Goal: Task Accomplishment & Management: Complete application form

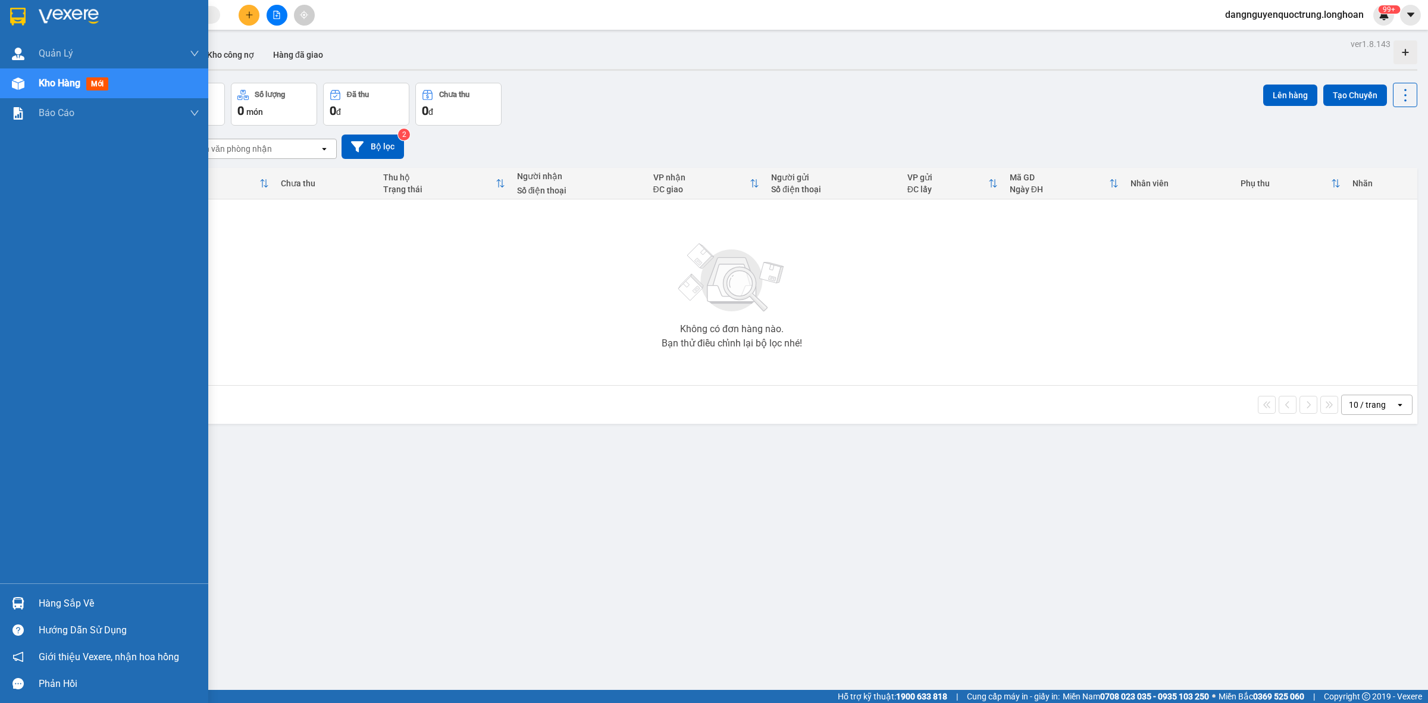
click at [33, 599] on div "Hàng sắp về" at bounding box center [104, 603] width 208 height 27
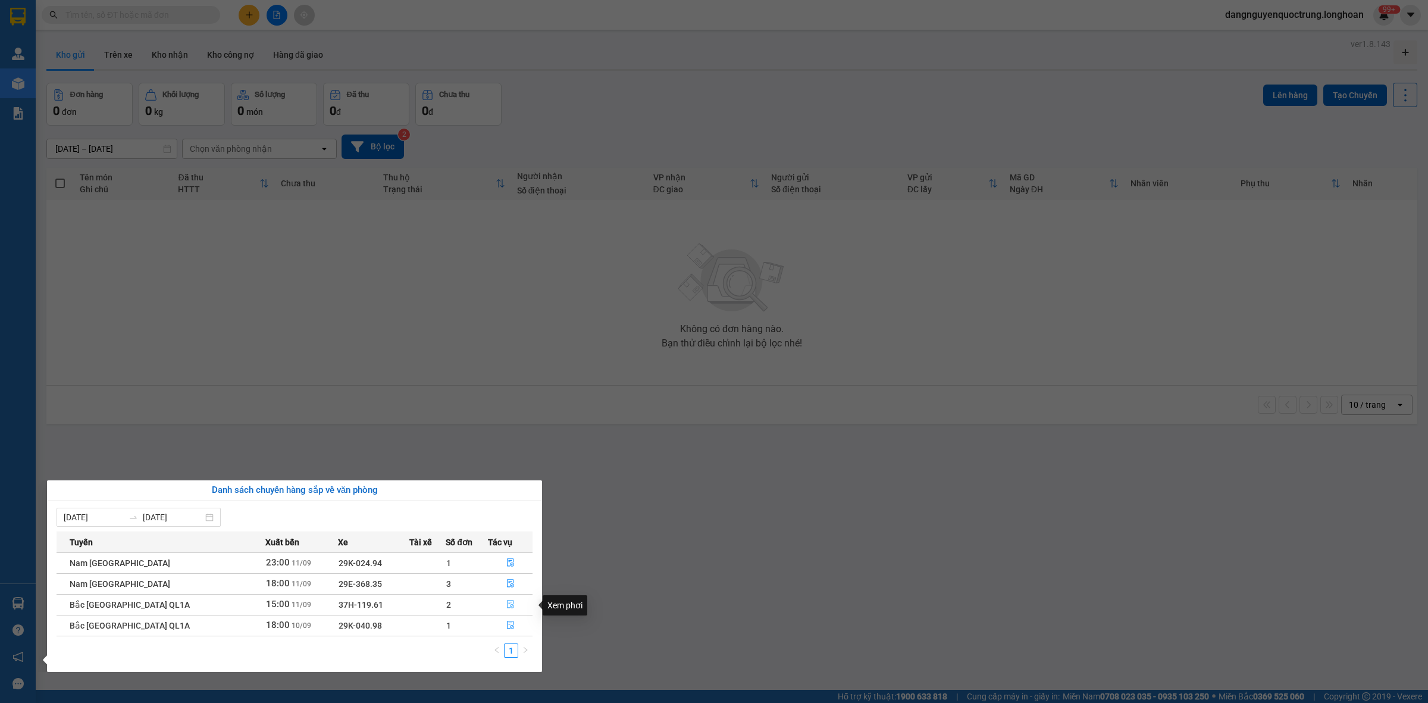
click at [508, 608] on icon "file-done" at bounding box center [510, 604] width 7 height 8
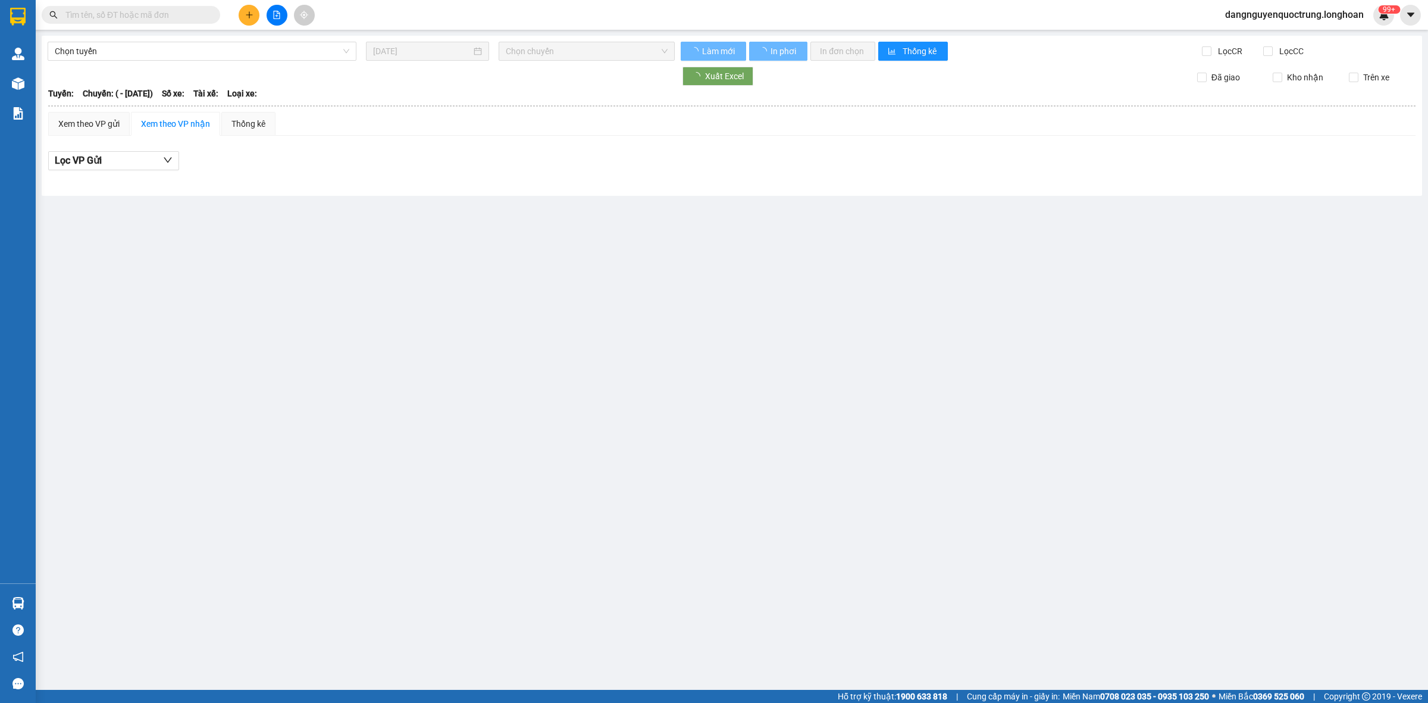
type input "[DATE]"
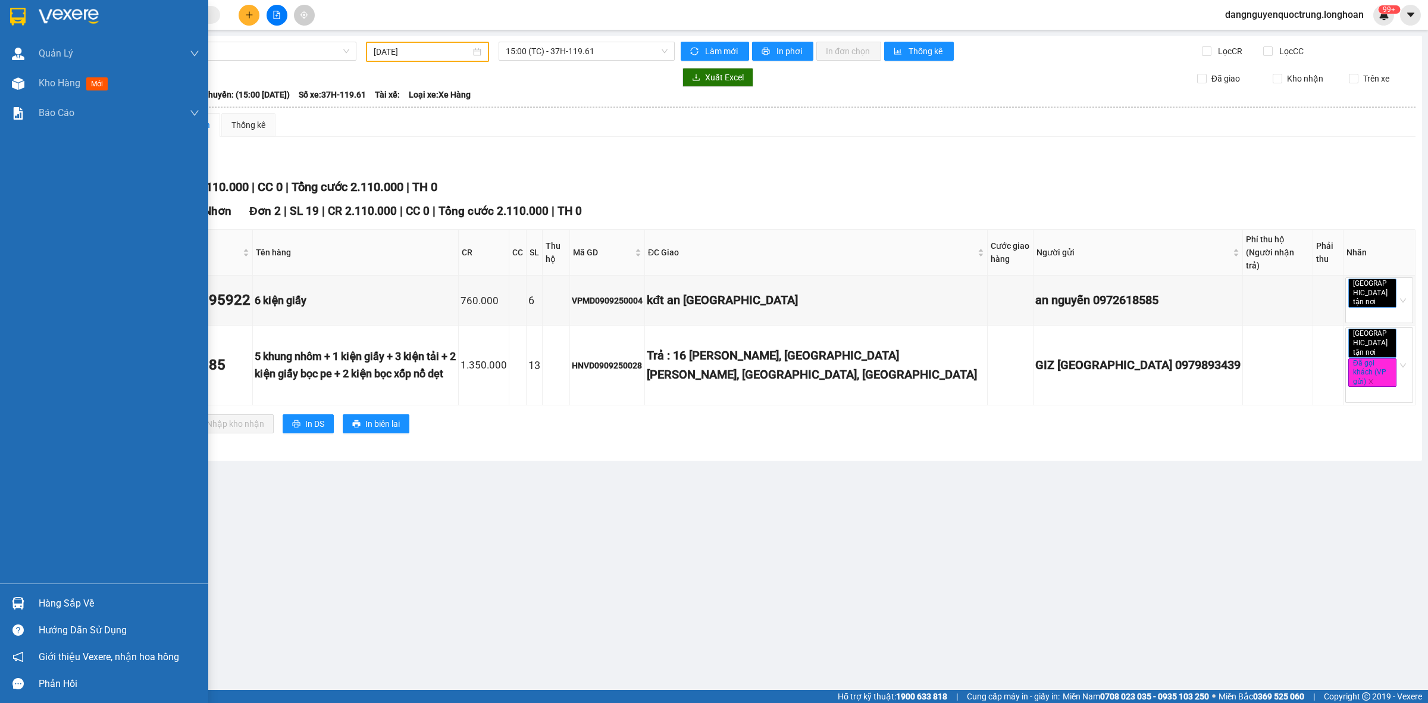
click at [5, 597] on div "Hàng sắp về" at bounding box center [104, 603] width 208 height 27
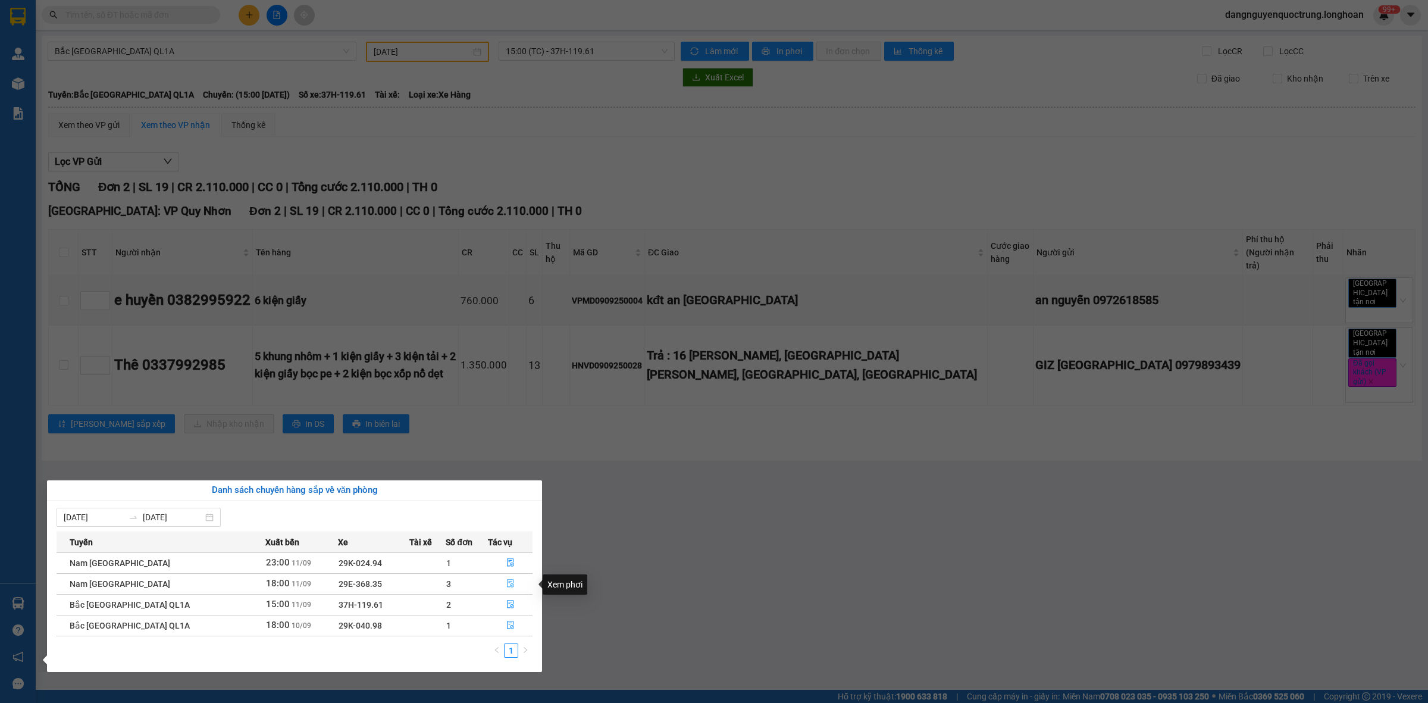
click at [507, 587] on icon "file-done" at bounding box center [510, 583] width 7 height 8
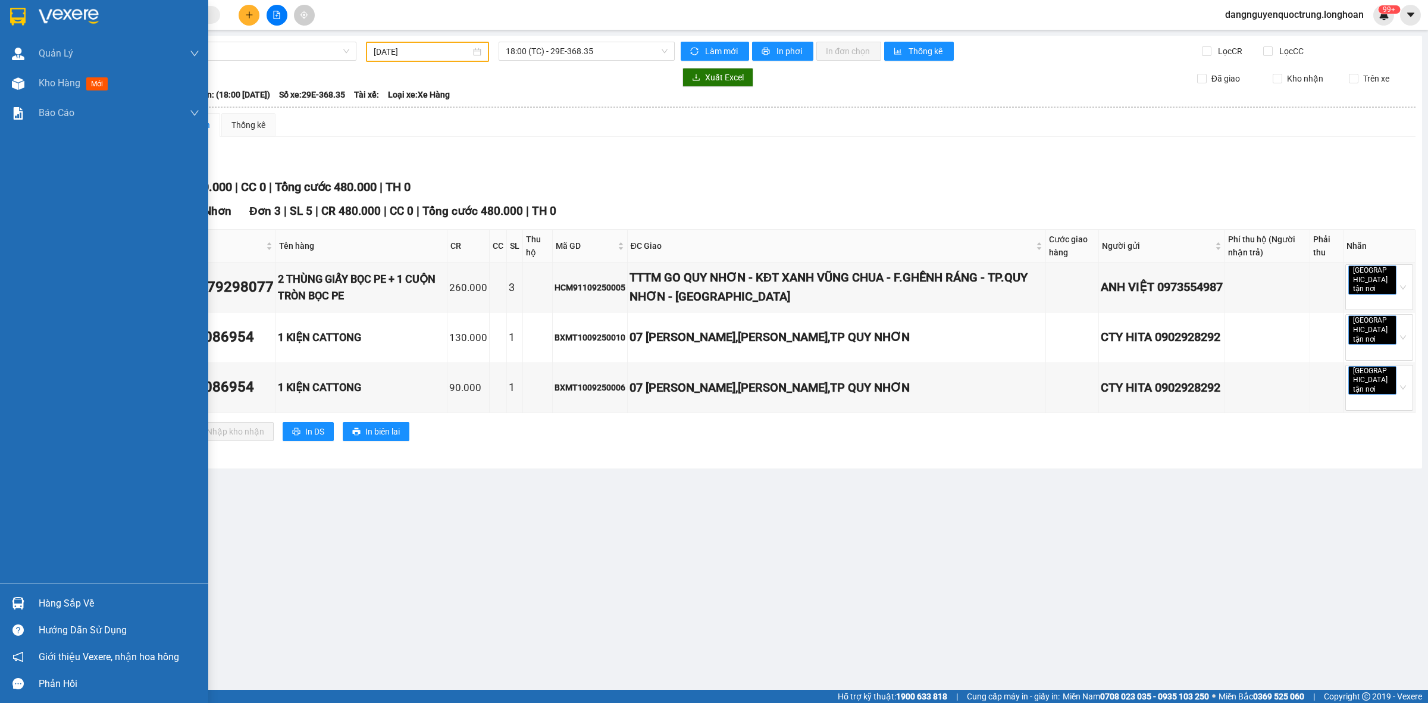
click at [26, 589] on div "Hàng sắp về Hướng dẫn sử dụng Giới thiệu Vexere, nhận hoa hồng Phản hồi" at bounding box center [104, 640] width 208 height 114
click at [11, 611] on div at bounding box center [18, 603] width 21 height 21
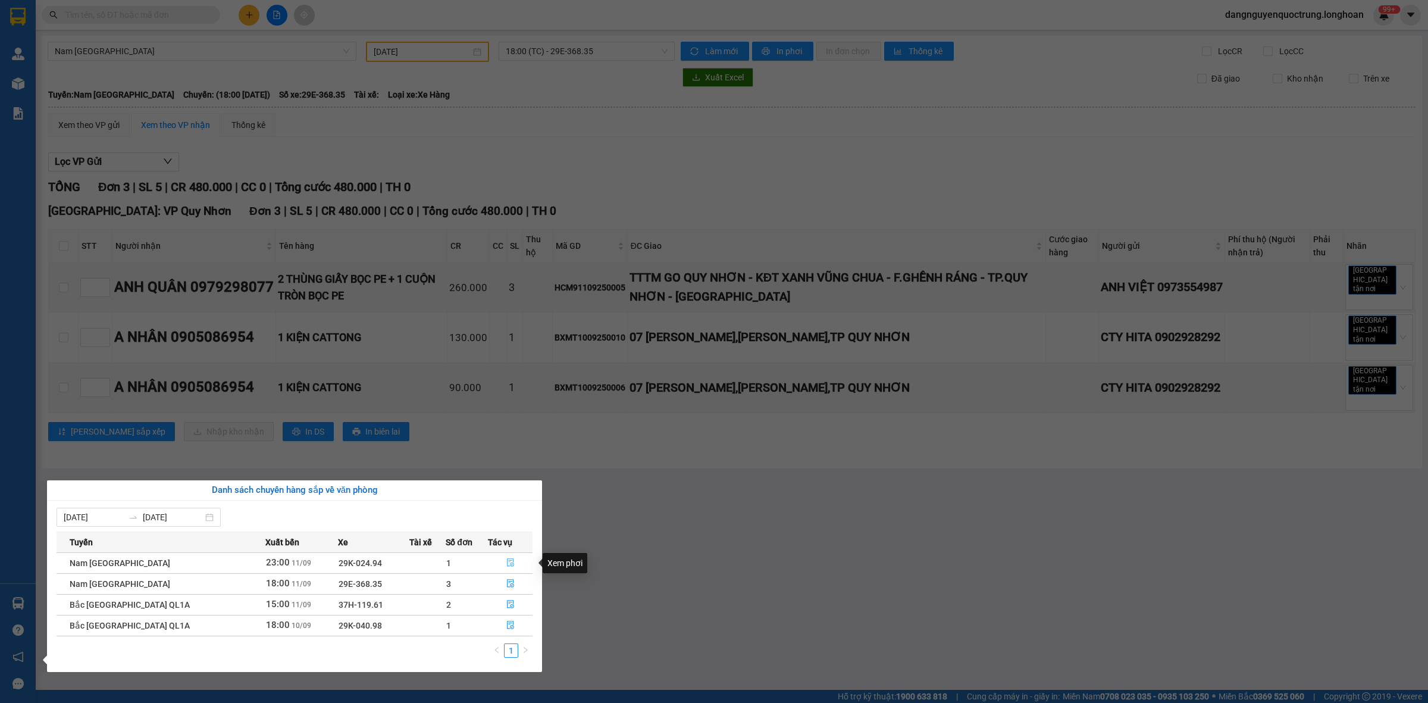
click at [499, 562] on button "button" at bounding box center [510, 563] width 43 height 19
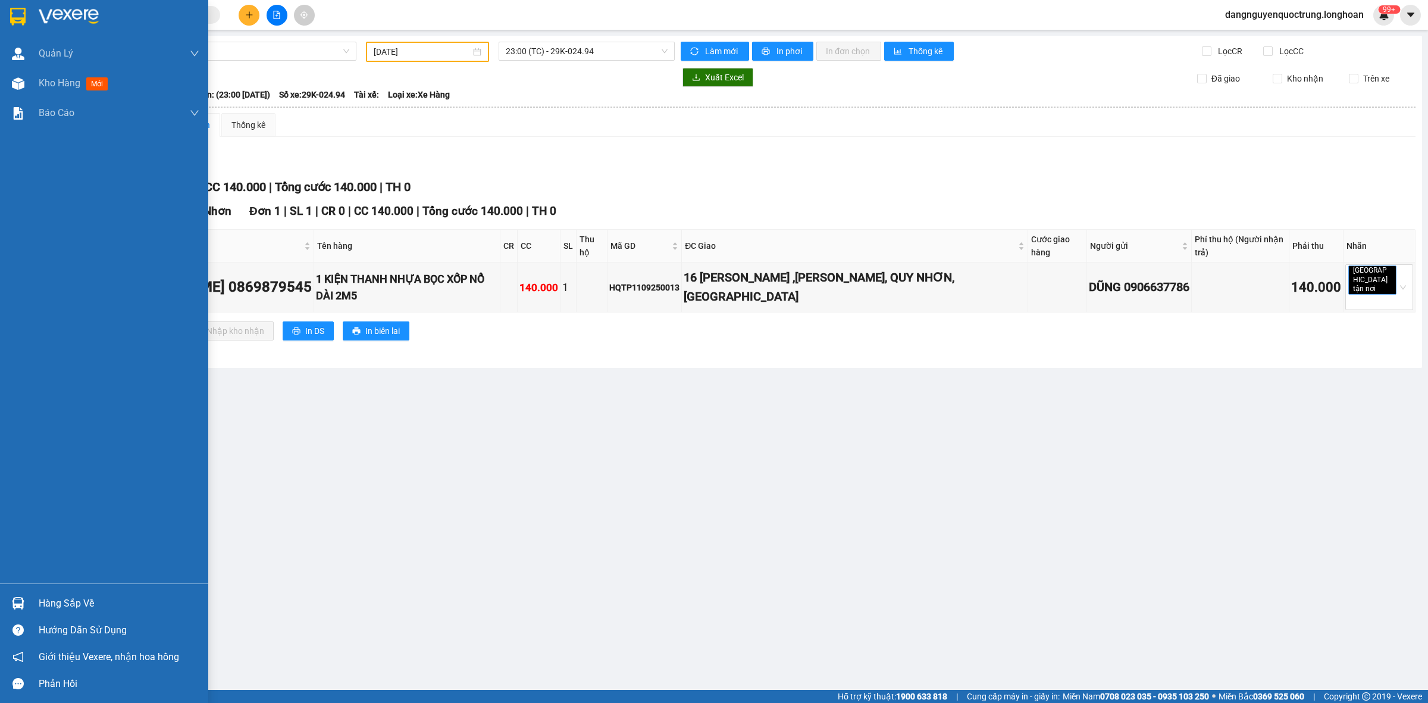
click at [10, 7] on div at bounding box center [18, 16] width 21 height 21
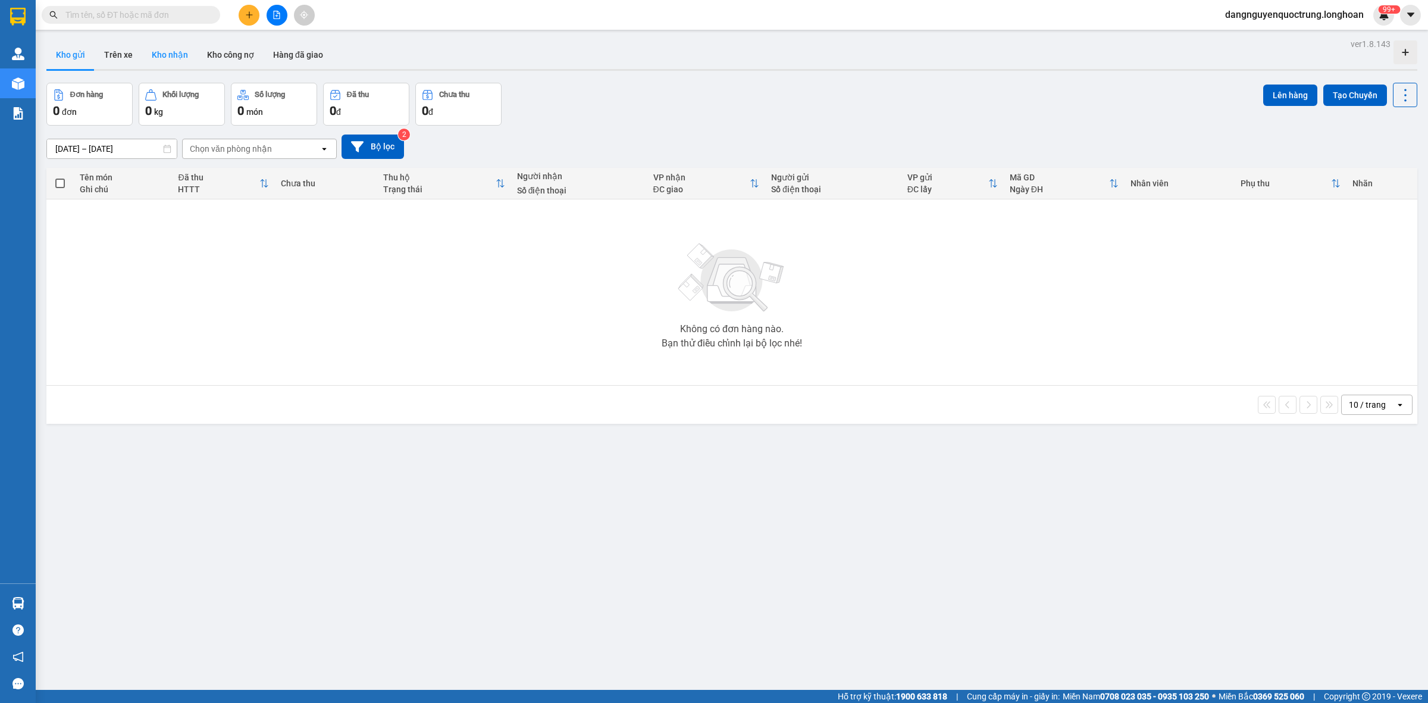
click at [182, 63] on button "Kho nhận" at bounding box center [169, 54] width 55 height 29
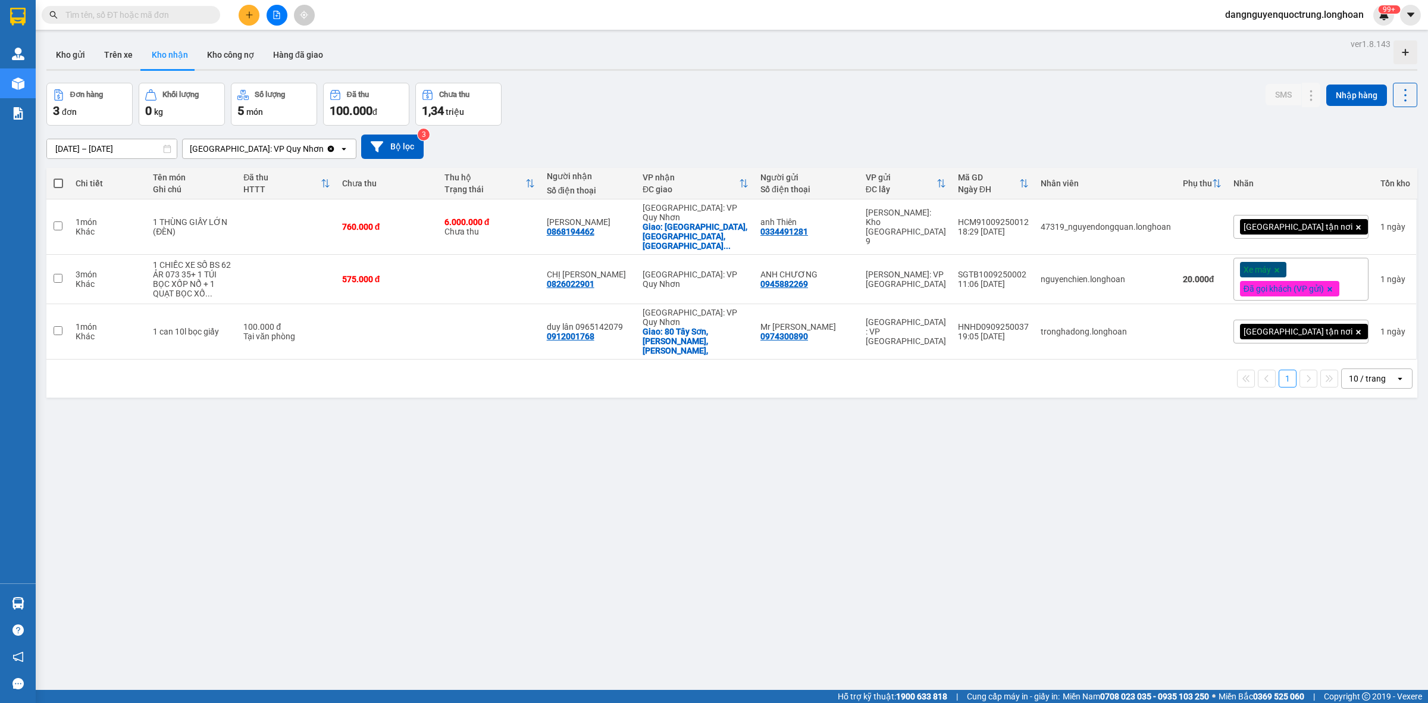
click at [142, 40] on button "Kho nhận" at bounding box center [169, 54] width 55 height 29
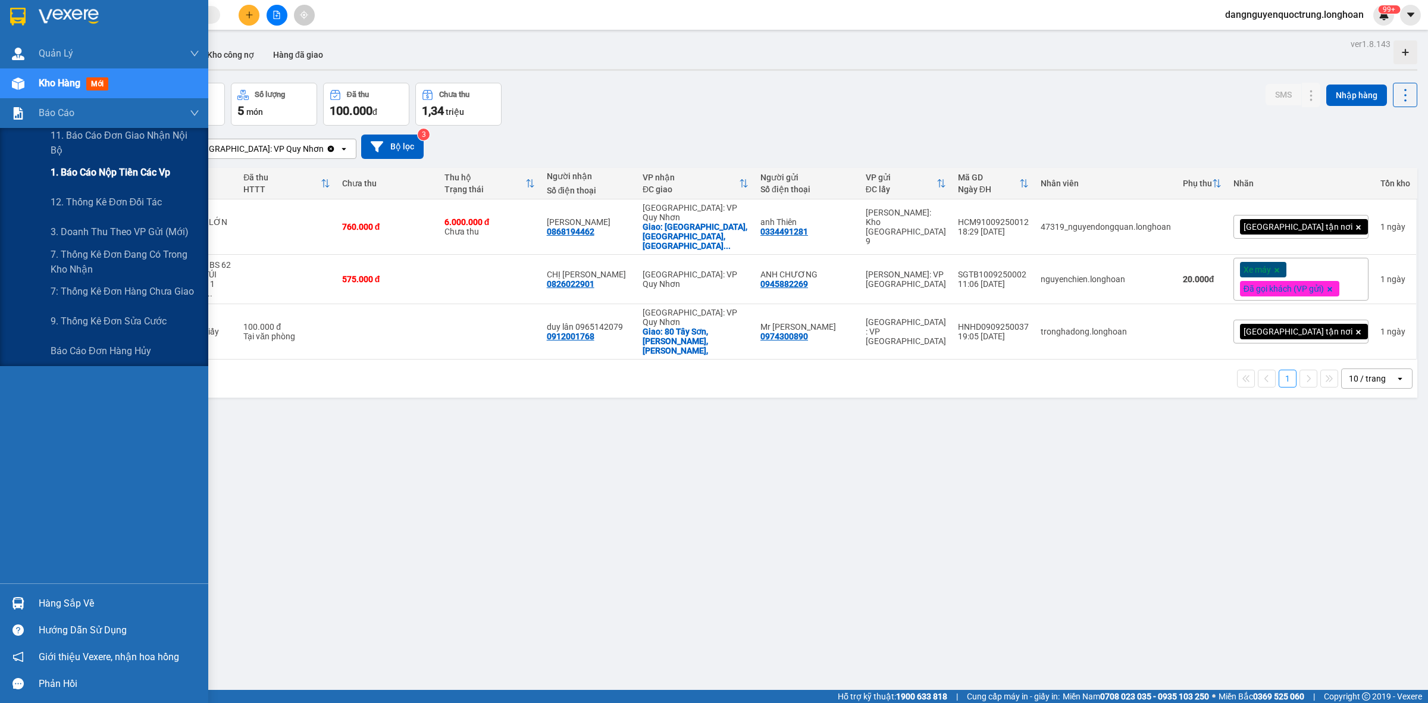
click at [76, 165] on span "1. Báo cáo nộp tiền các vp" at bounding box center [111, 172] width 120 height 15
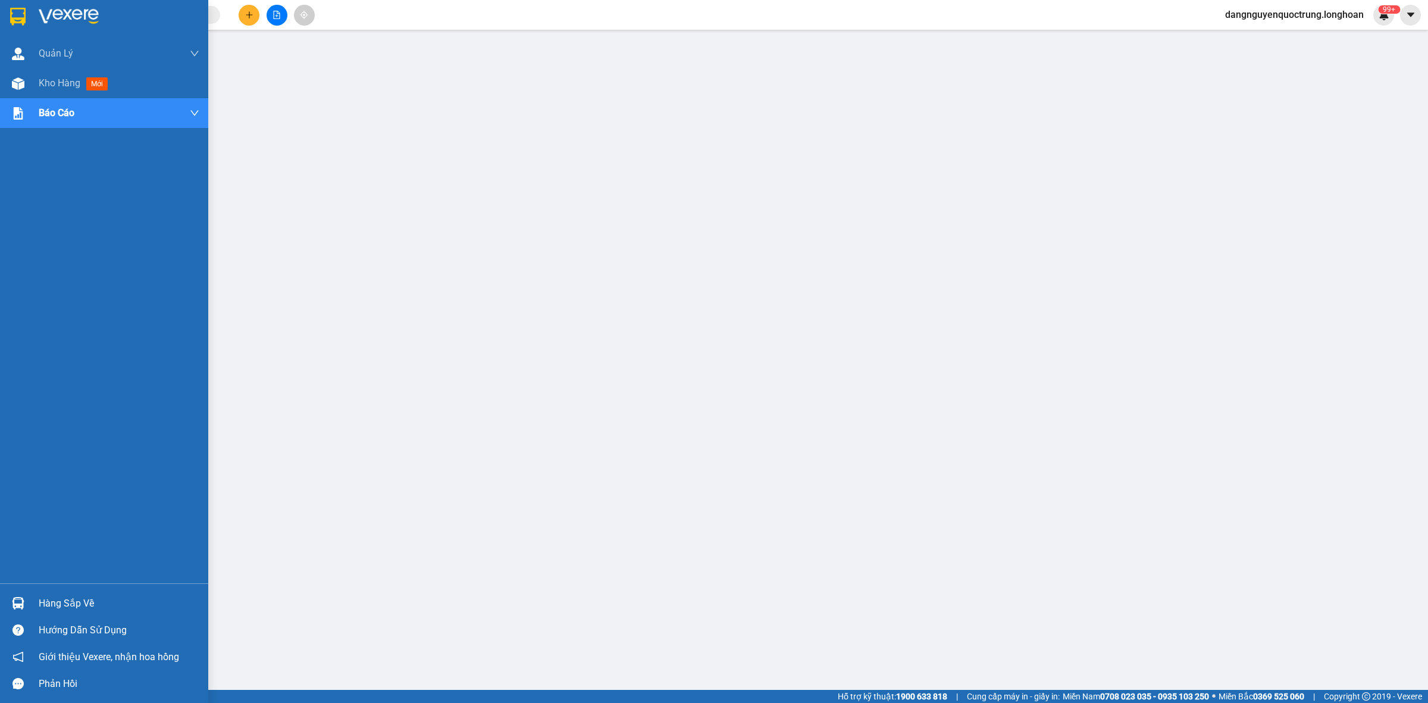
click at [27, 16] on div at bounding box center [18, 16] width 21 height 21
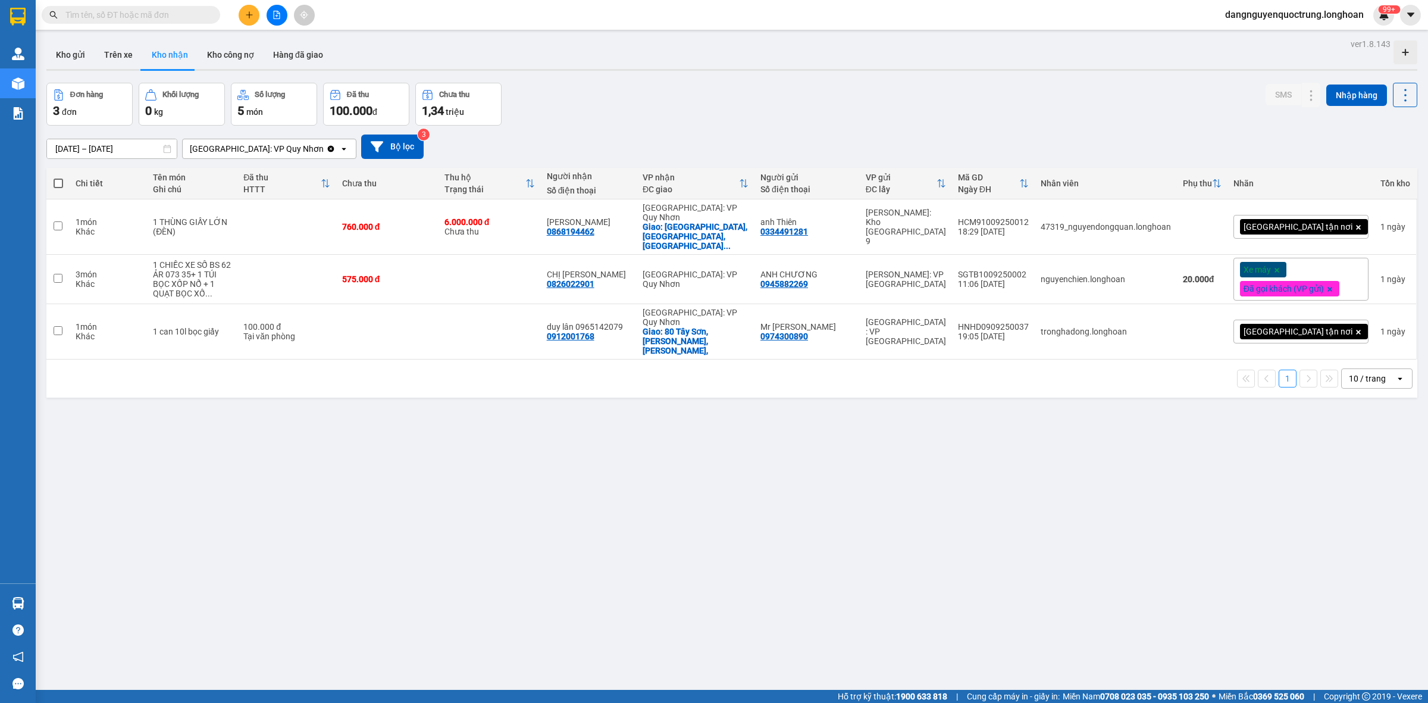
click at [1033, 549] on div "ver 1.8.143 Kho gửi Trên xe Kho nhận Kho công nợ Hàng đã giao Đơn hàng 3 đơn Kh…" at bounding box center [732, 387] width 1381 height 703
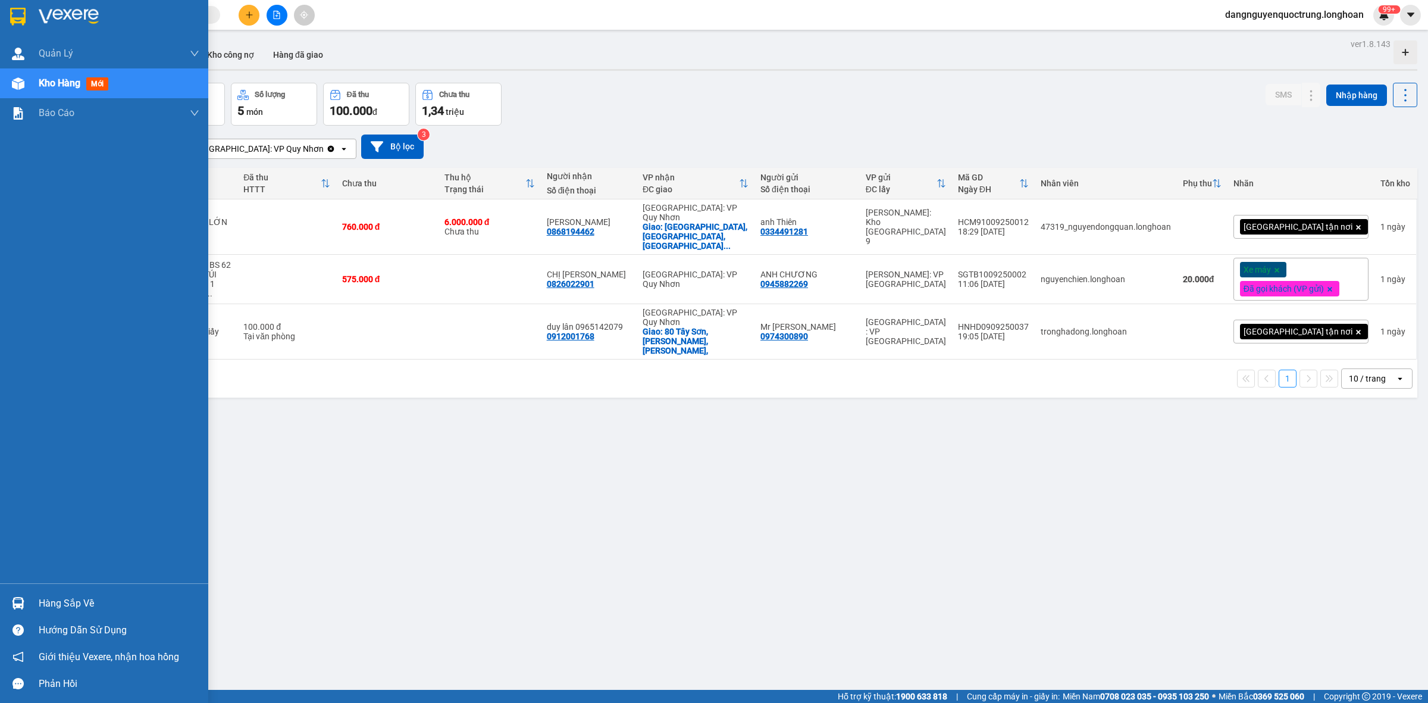
click at [19, 594] on div at bounding box center [18, 603] width 21 height 21
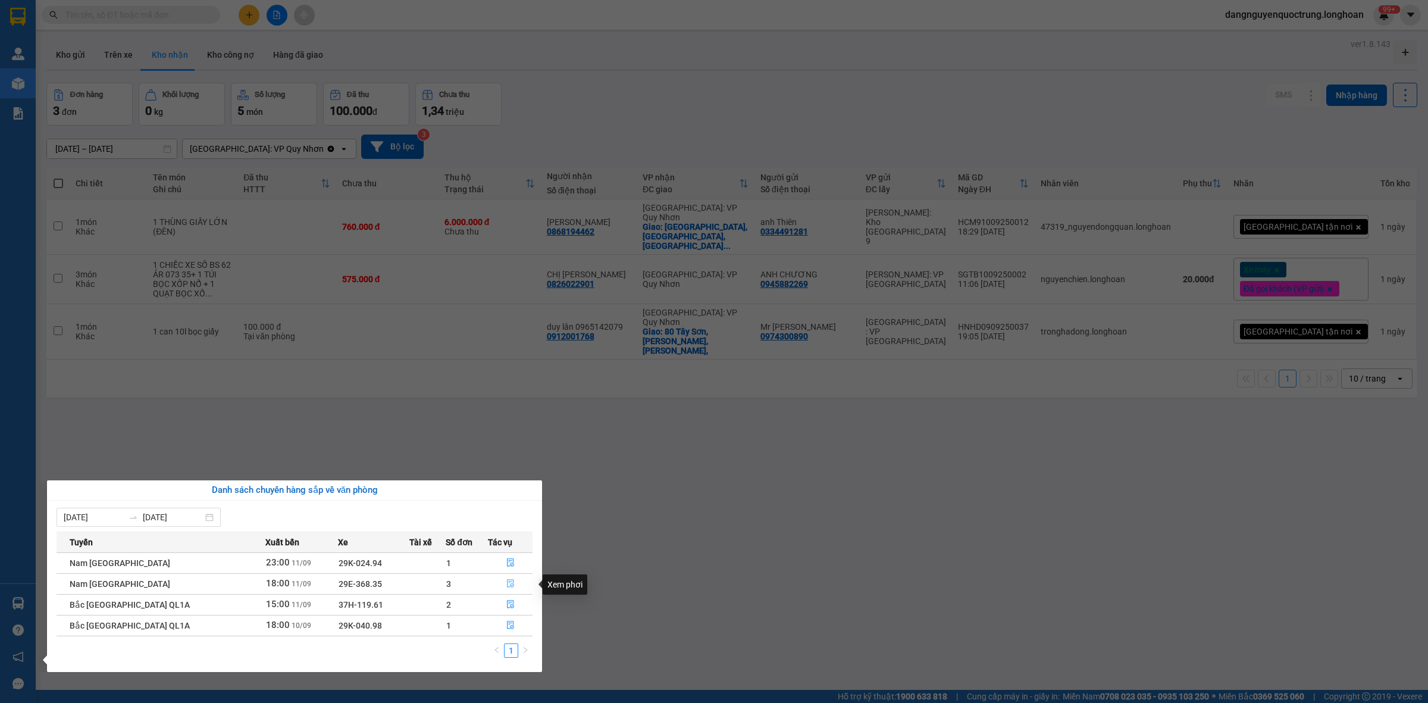
click at [504, 578] on button "button" at bounding box center [510, 583] width 43 height 19
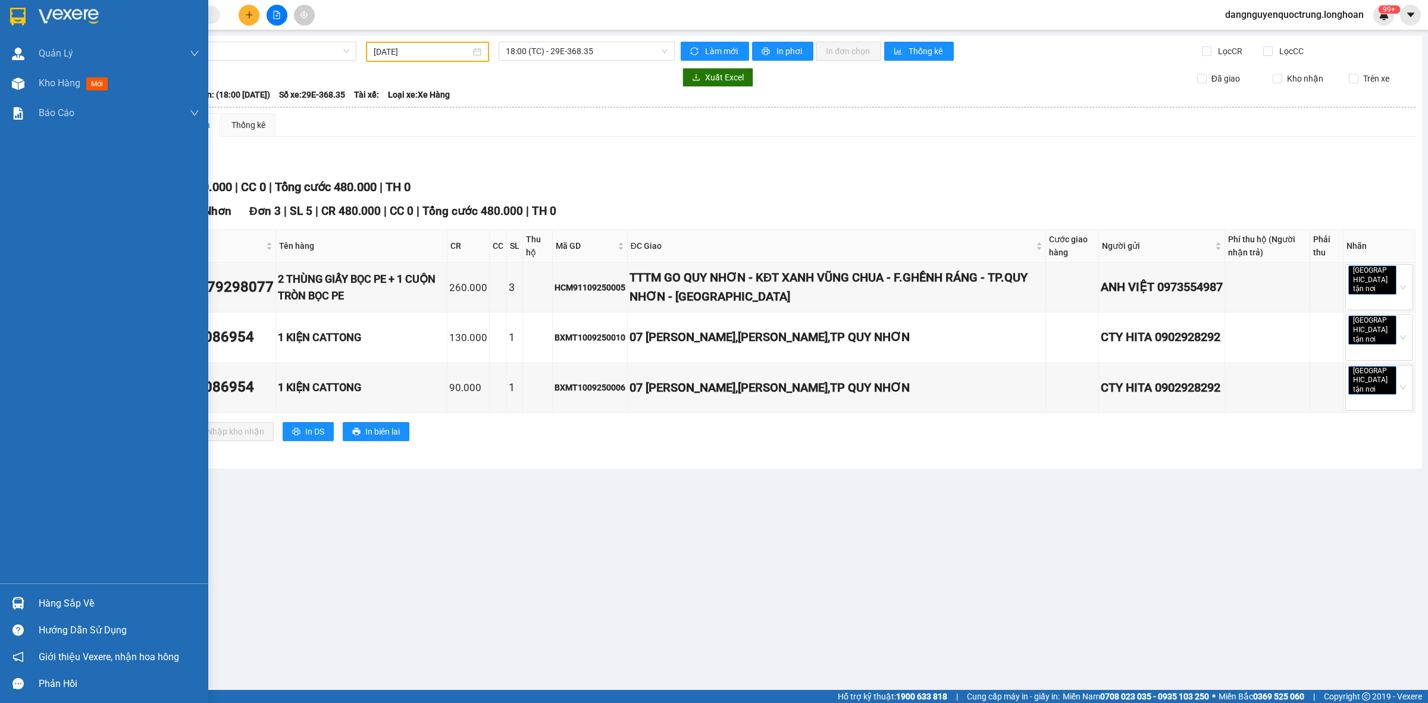
click at [19, 601] on img at bounding box center [18, 603] width 12 height 12
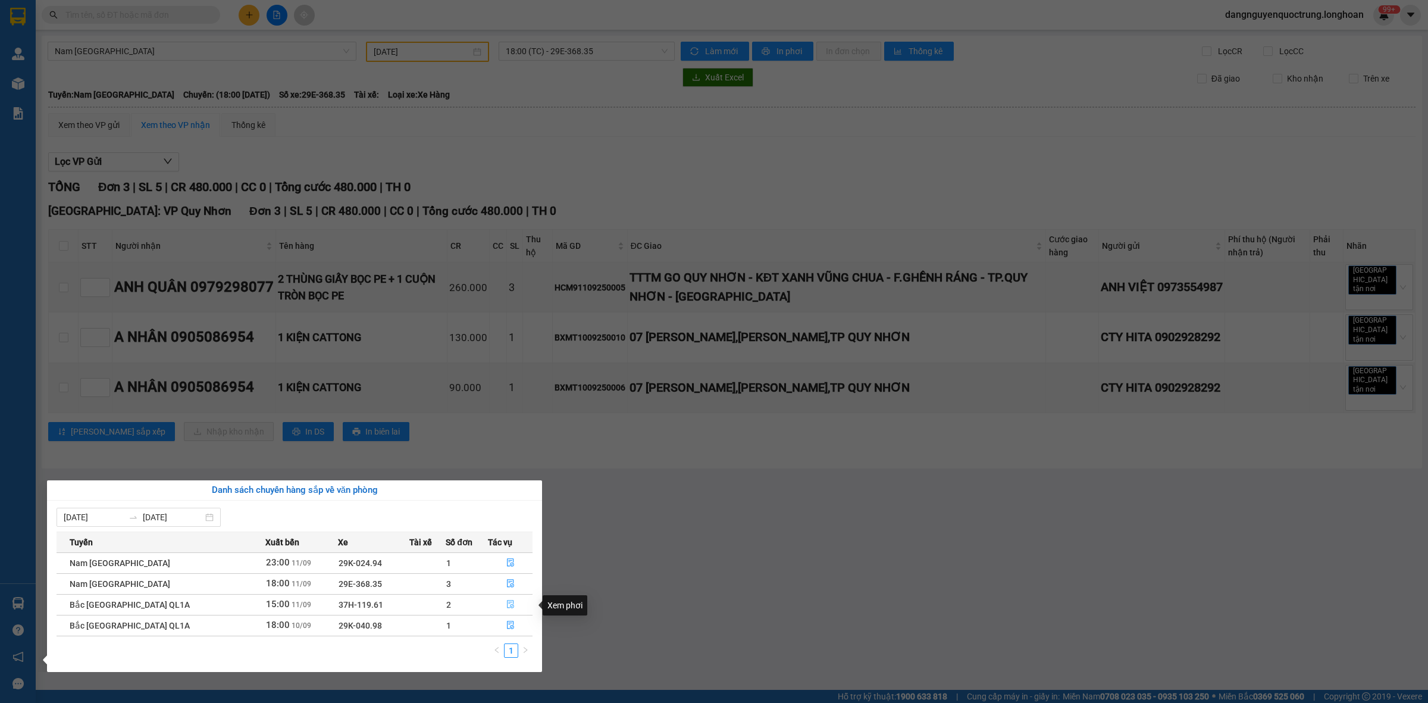
click at [515, 602] on button "button" at bounding box center [510, 604] width 43 height 19
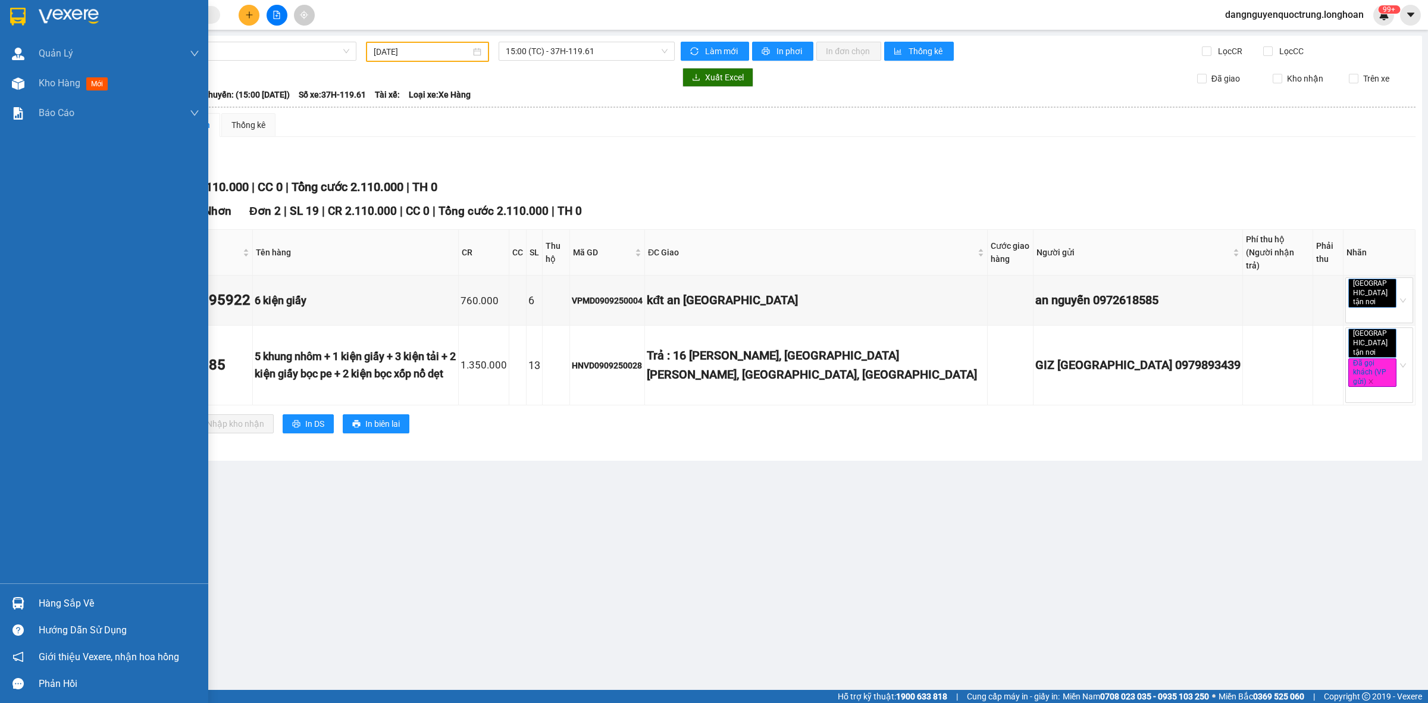
click at [21, 594] on div at bounding box center [18, 603] width 21 height 21
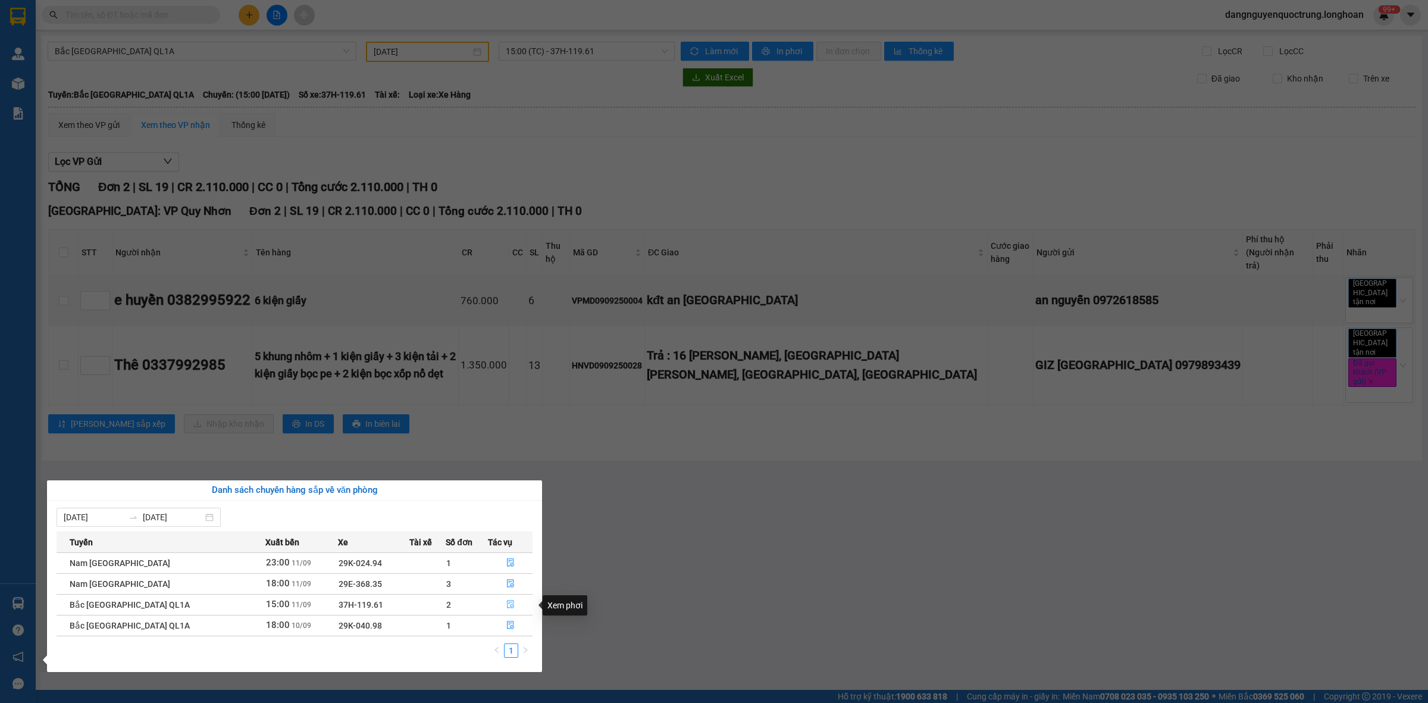
click at [502, 611] on button "button" at bounding box center [510, 604] width 43 height 19
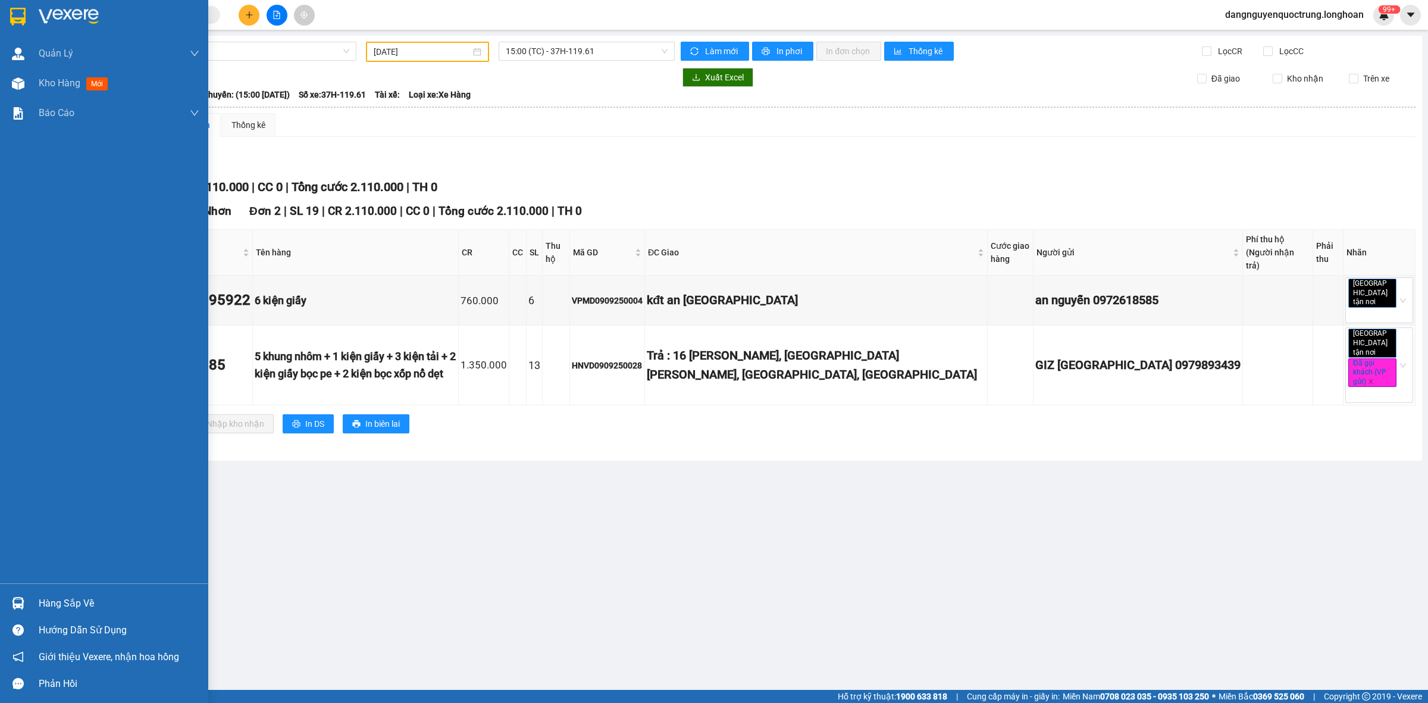
click at [26, 596] on div at bounding box center [18, 603] width 21 height 21
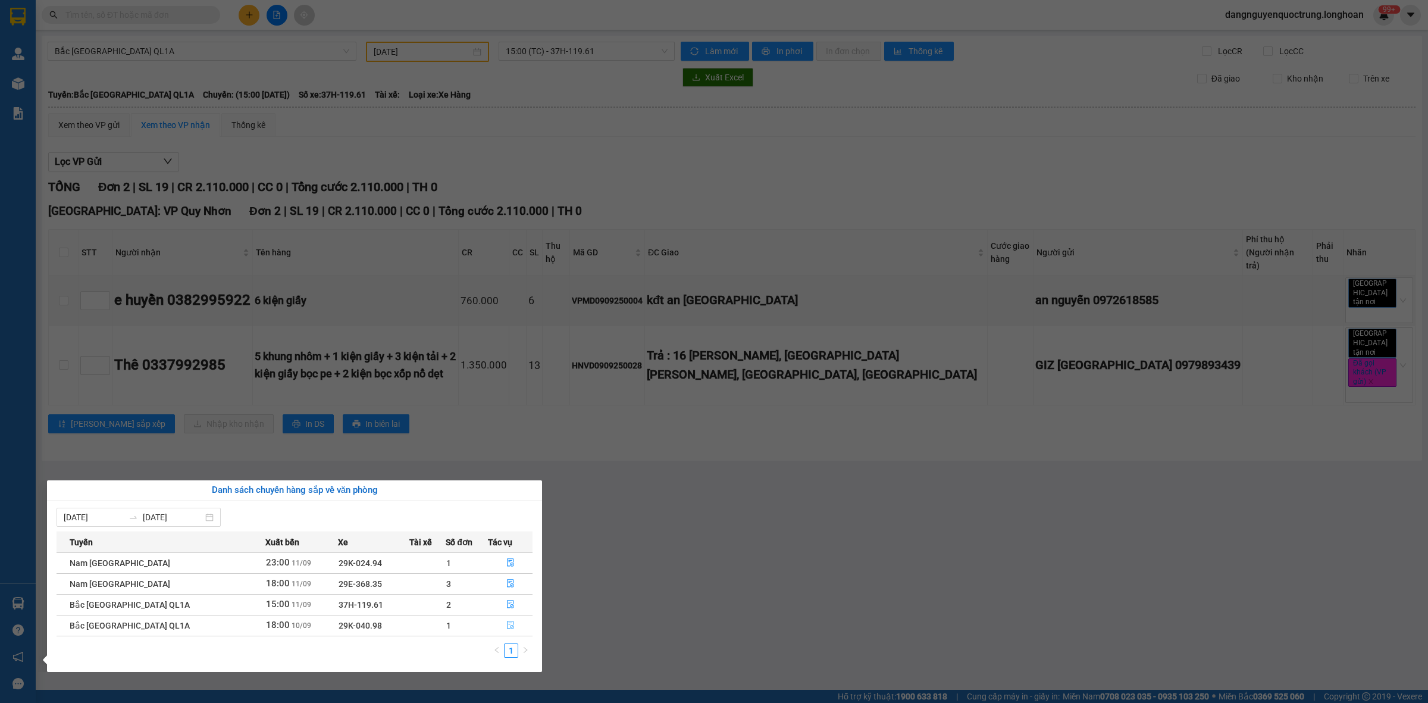
click at [501, 628] on button "button" at bounding box center [510, 625] width 43 height 19
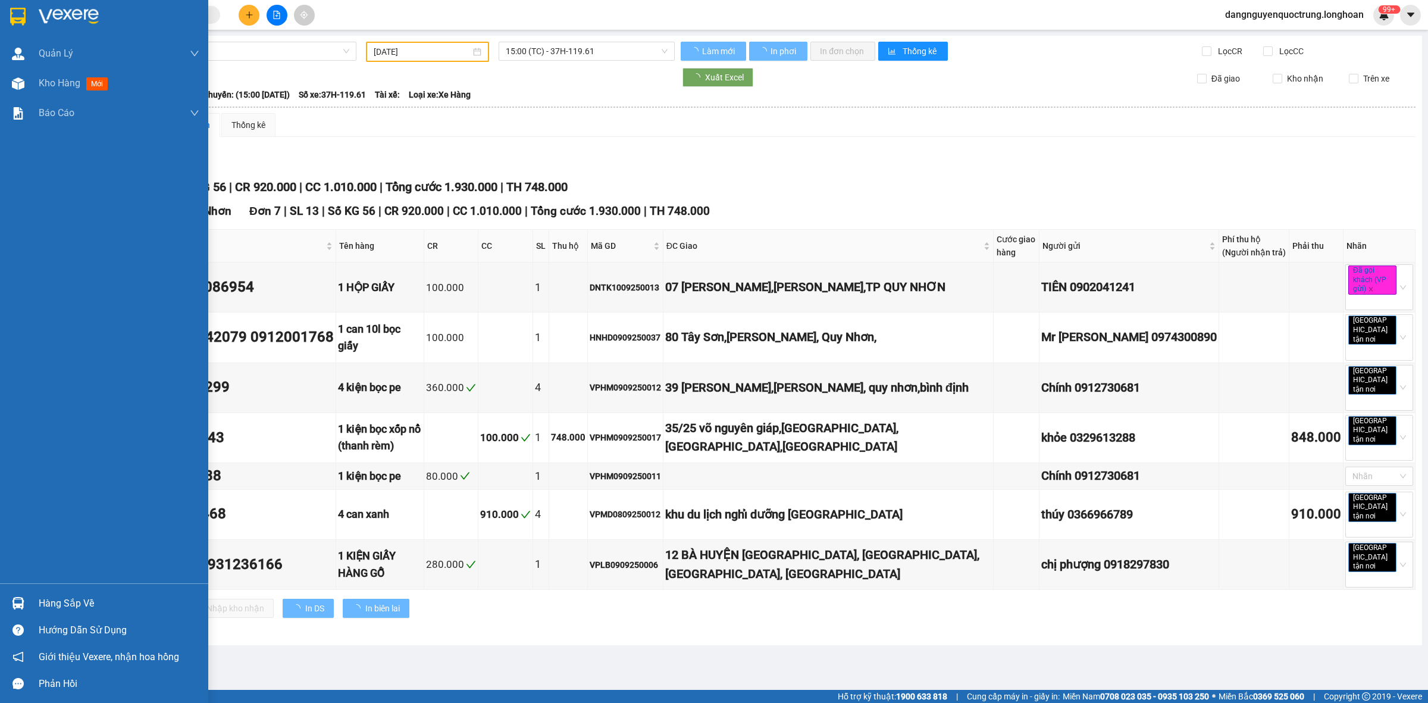
type input "[DATE]"
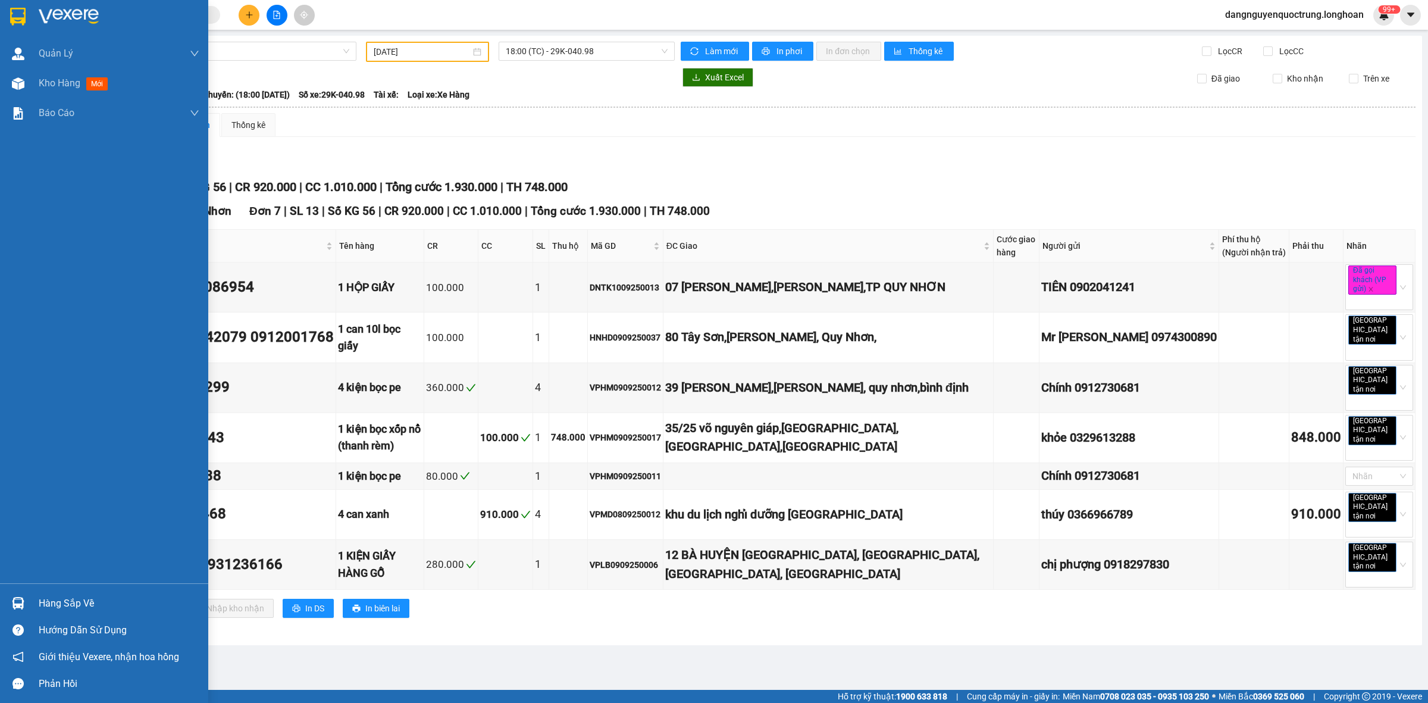
click at [14, 591] on div "Hàng sắp về" at bounding box center [104, 603] width 208 height 27
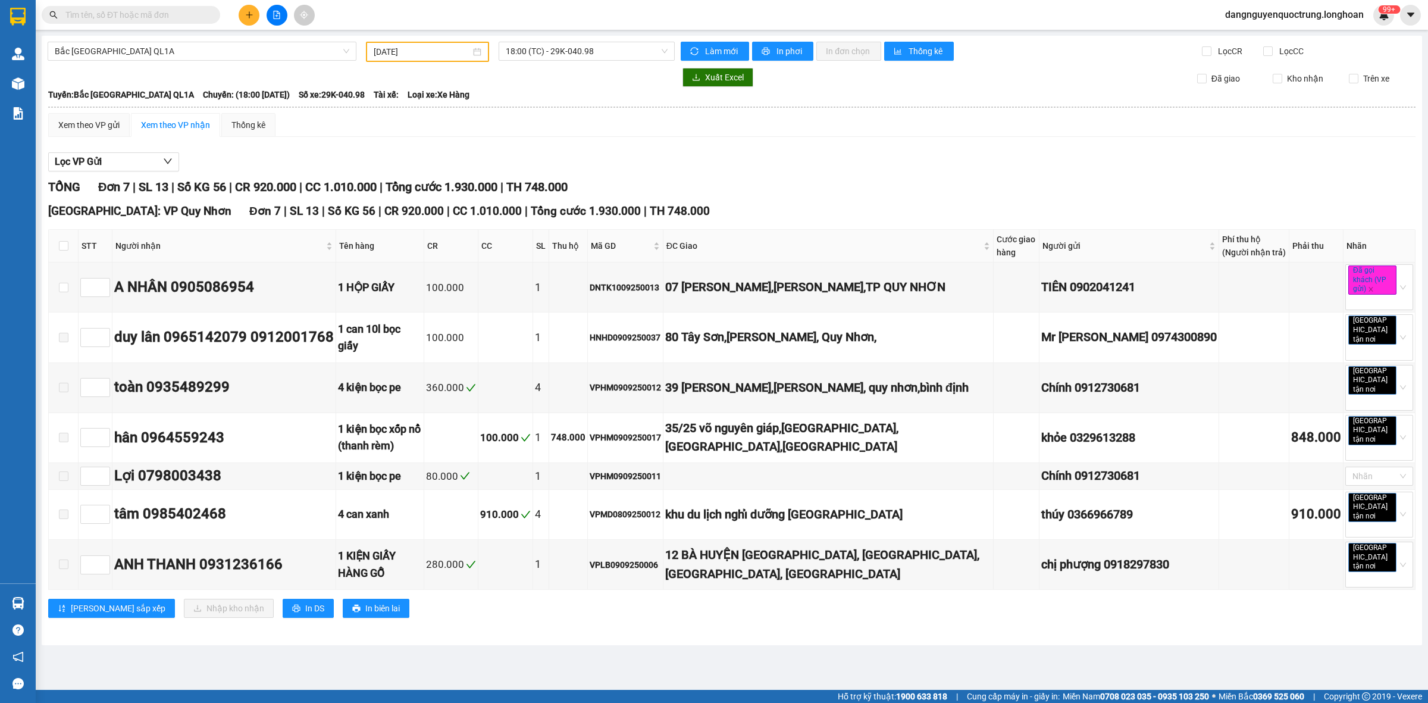
click at [658, 643] on section "Kết quả tìm kiếm ( 0 ) Bộ lọc No Data dangnguyenquoctrung.longhoan 99+ [PERSON_…" at bounding box center [714, 351] width 1428 height 703
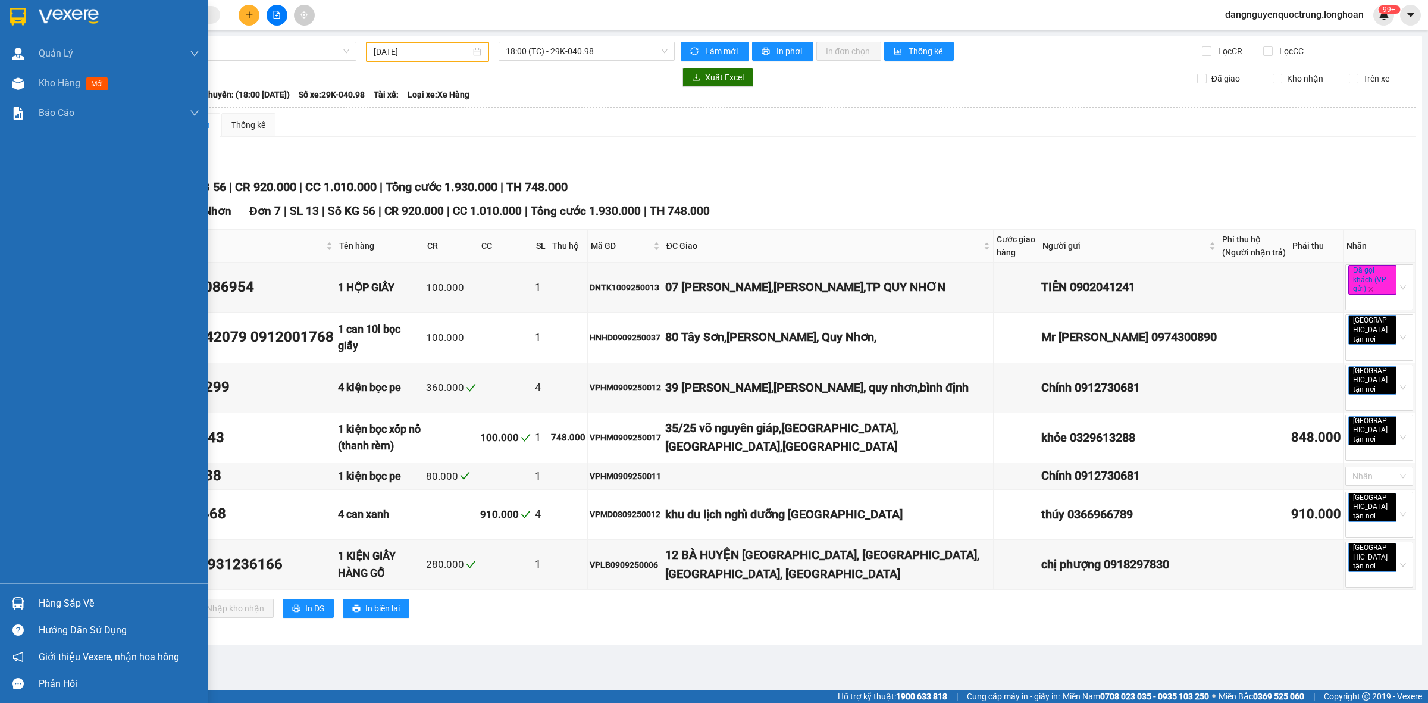
click at [24, 13] on img at bounding box center [17, 17] width 15 height 18
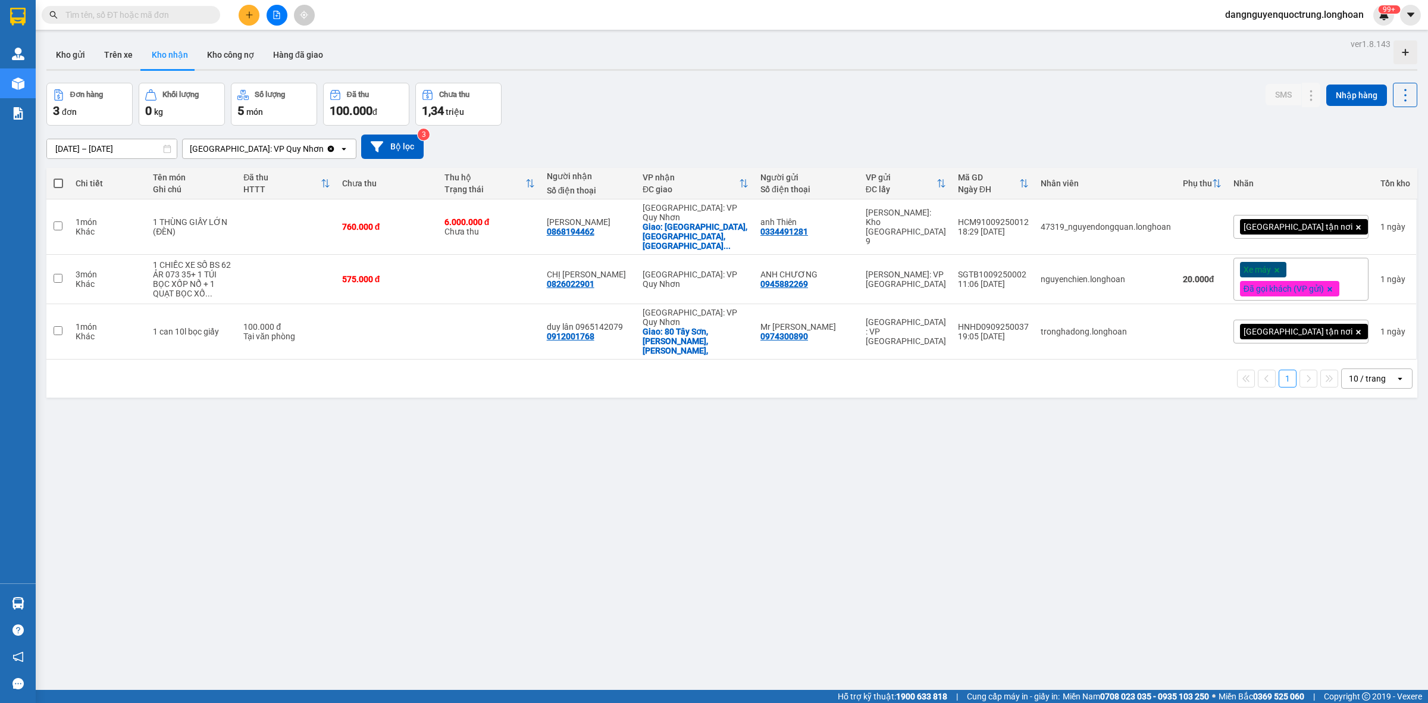
click at [368, 580] on div "ver 1.8.143 Kho gửi Trên xe Kho nhận Kho công nợ Hàng đã giao Đơn hàng 3 đơn Kh…" at bounding box center [732, 387] width 1381 height 703
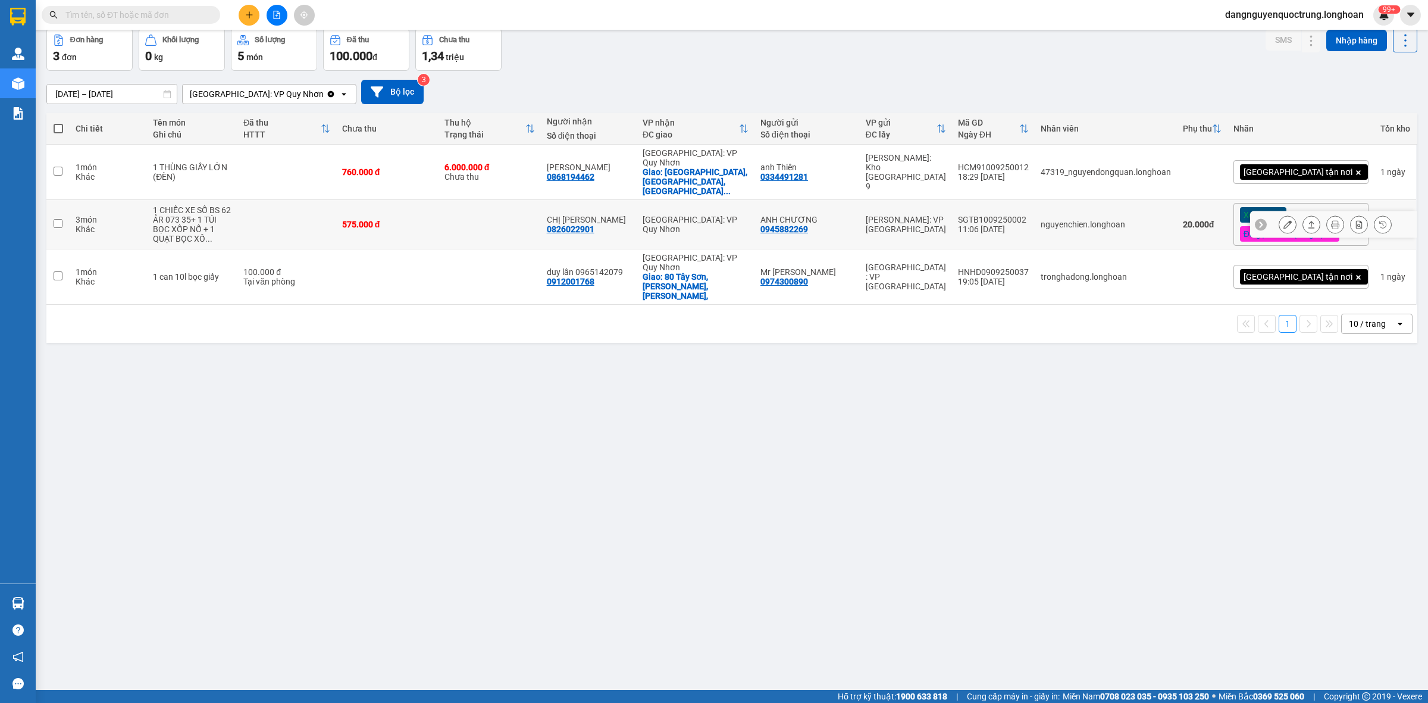
click at [1280, 214] on button at bounding box center [1288, 224] width 17 height 21
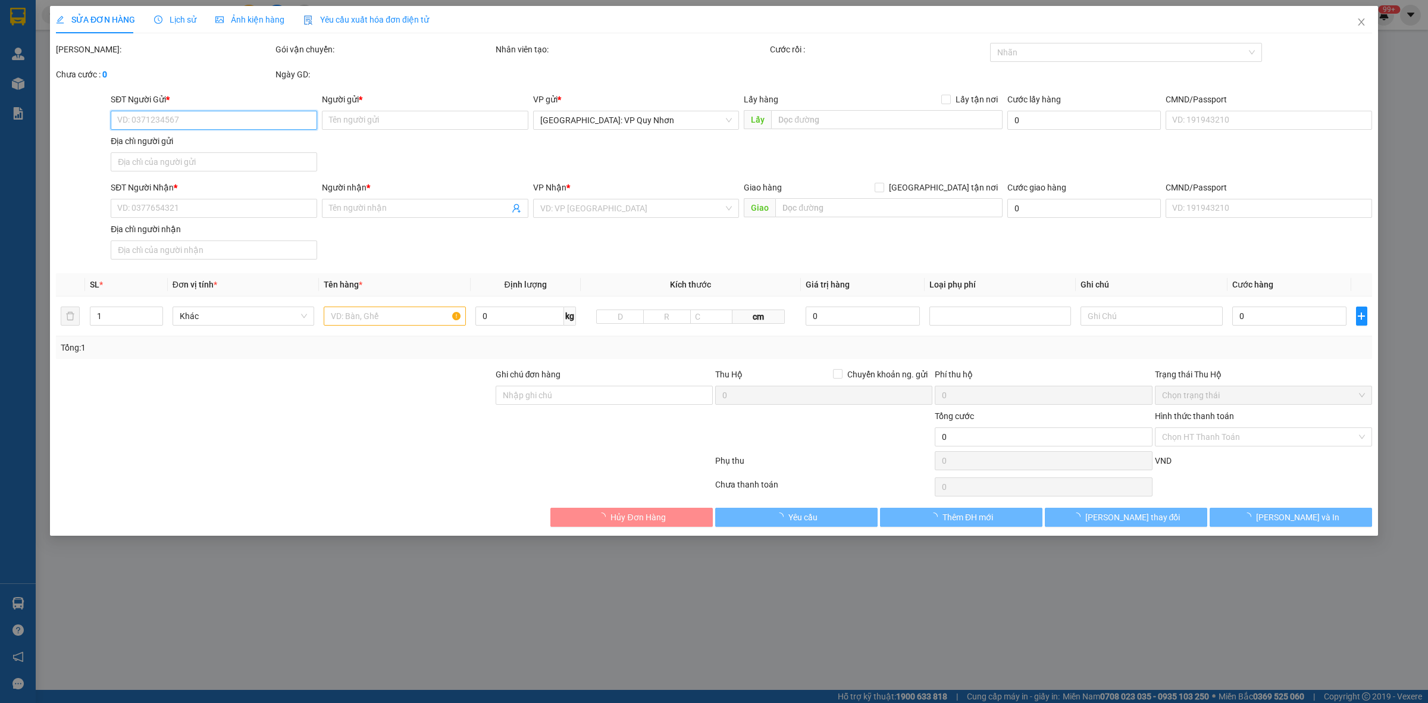
type input "0945882269"
type input "ANH CHƯƠNG"
type input "0826022901"
type input "CHỊ [PERSON_NAME]"
type input "CHÌA KHÓA QUẤN TAY LÁI + 2 GƯƠNG THEO XE + 1 NÓN"
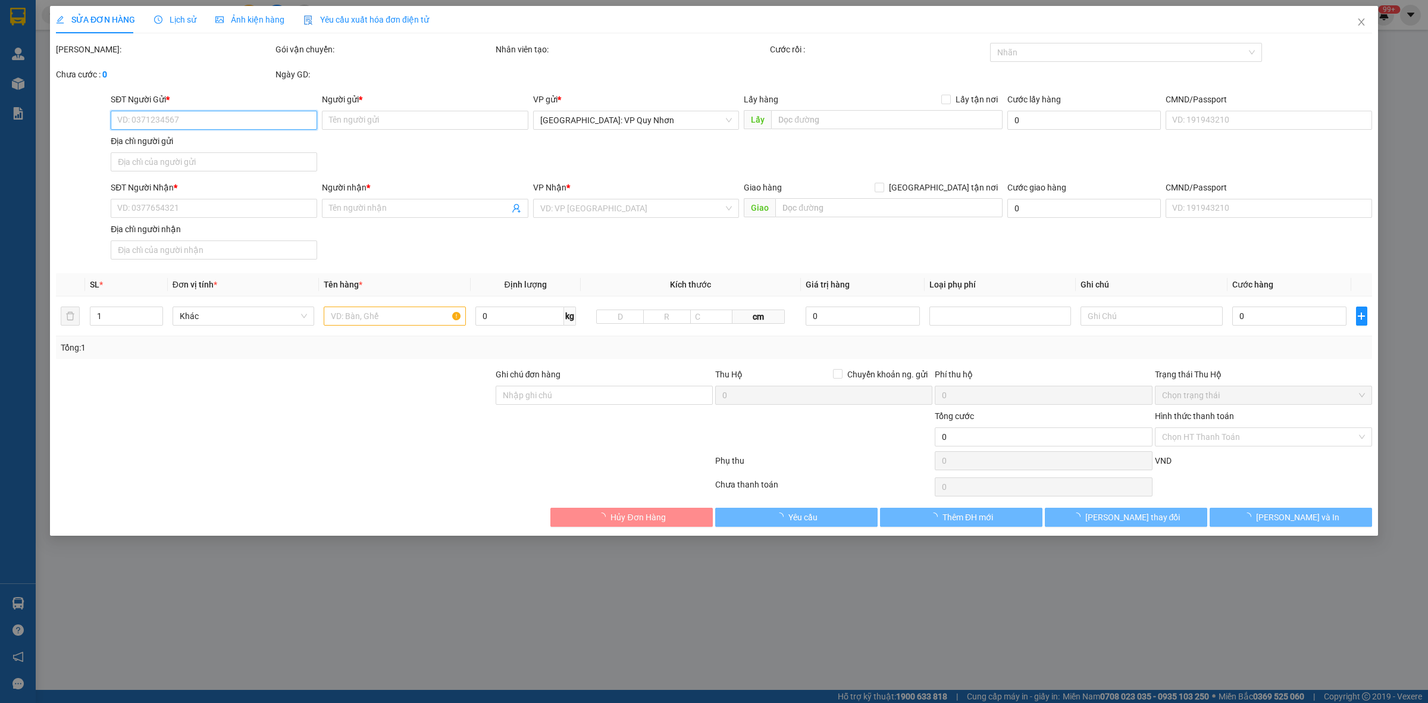
type input "575.000"
type input "20.000"
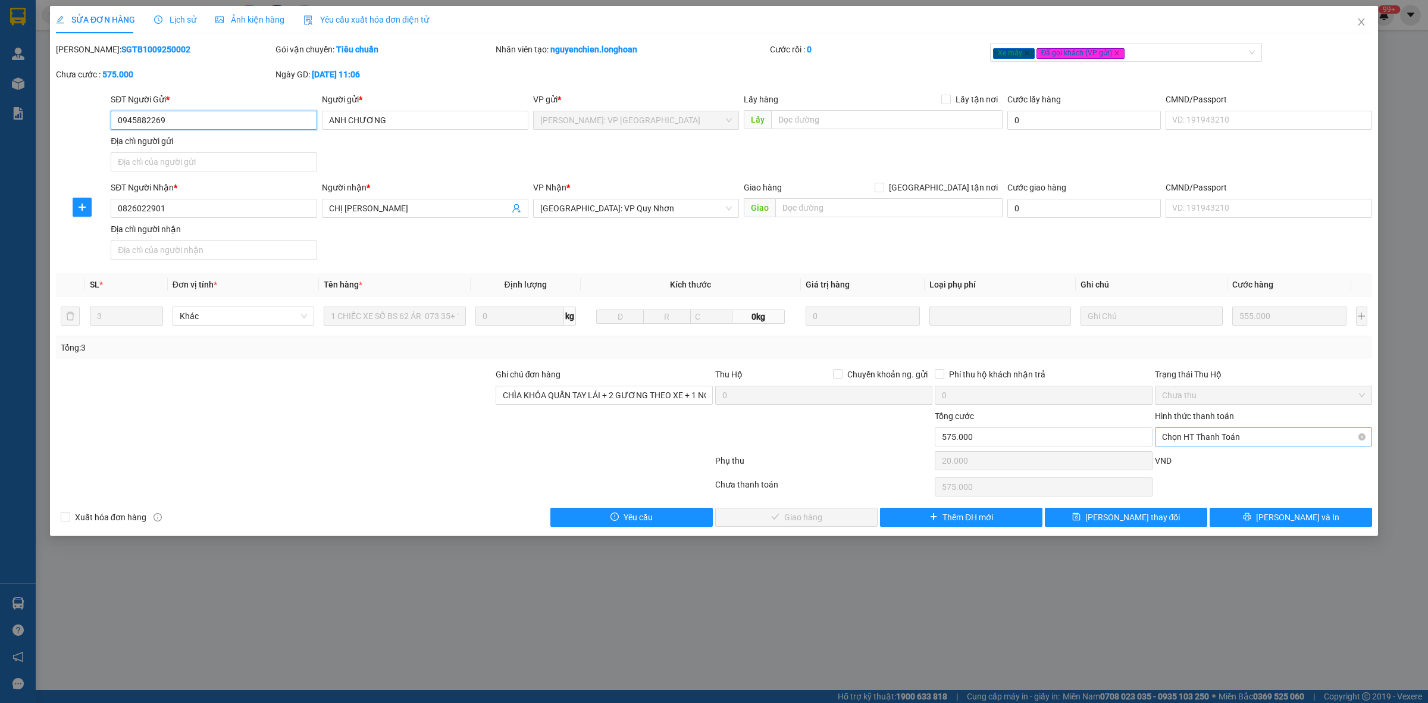
click at [1198, 437] on span "Chọn HT Thanh Toán" at bounding box center [1263, 437] width 203 height 18
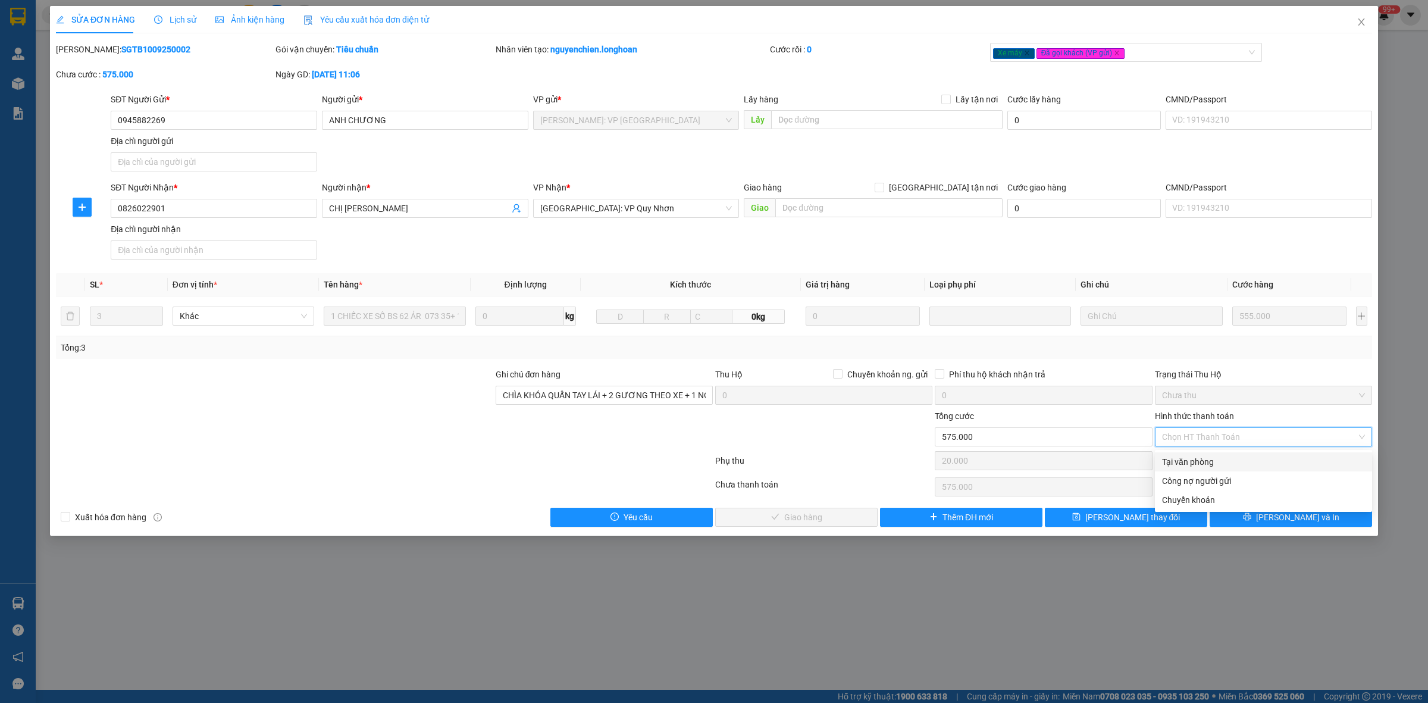
click at [1199, 459] on div "Tại văn phòng" at bounding box center [1263, 461] width 203 height 13
type input "0"
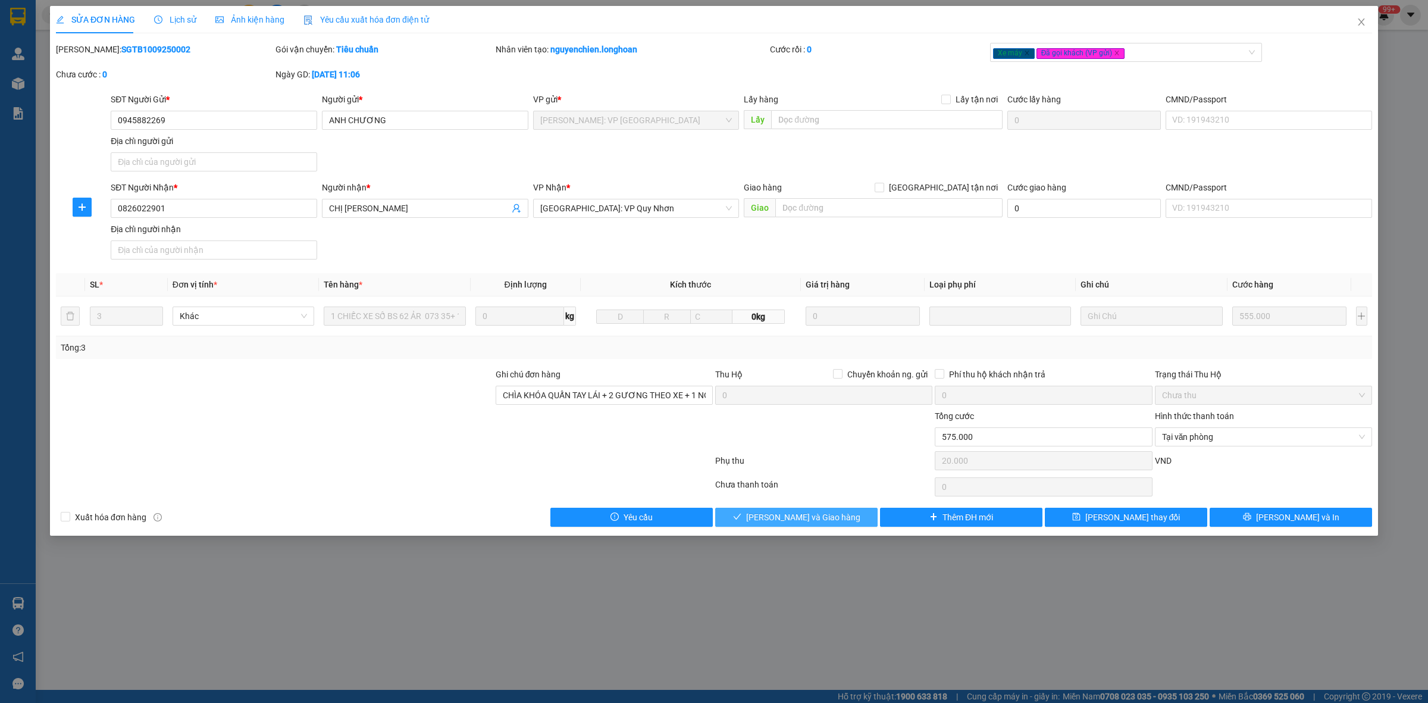
click at [789, 522] on span "[PERSON_NAME] và Giao hàng" at bounding box center [803, 517] width 114 height 13
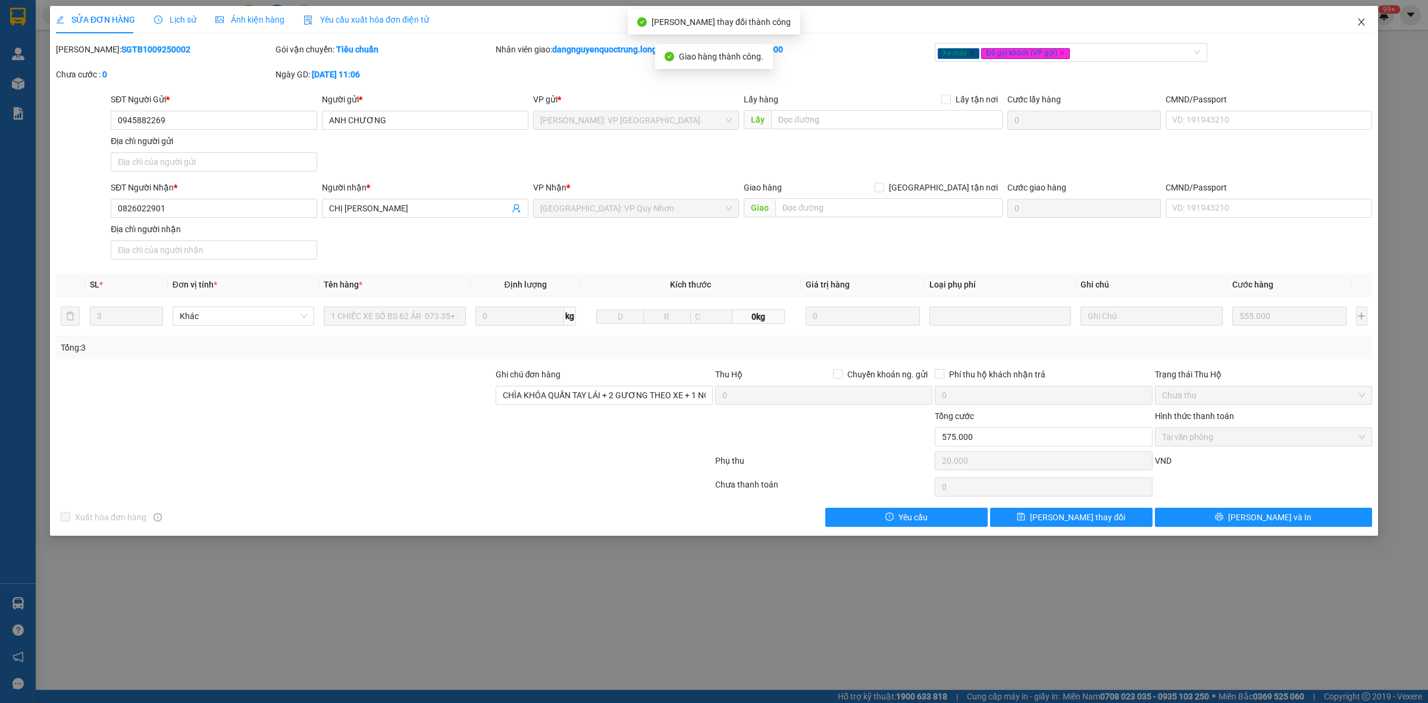
click at [1361, 18] on icon "close" at bounding box center [1362, 22] width 10 height 10
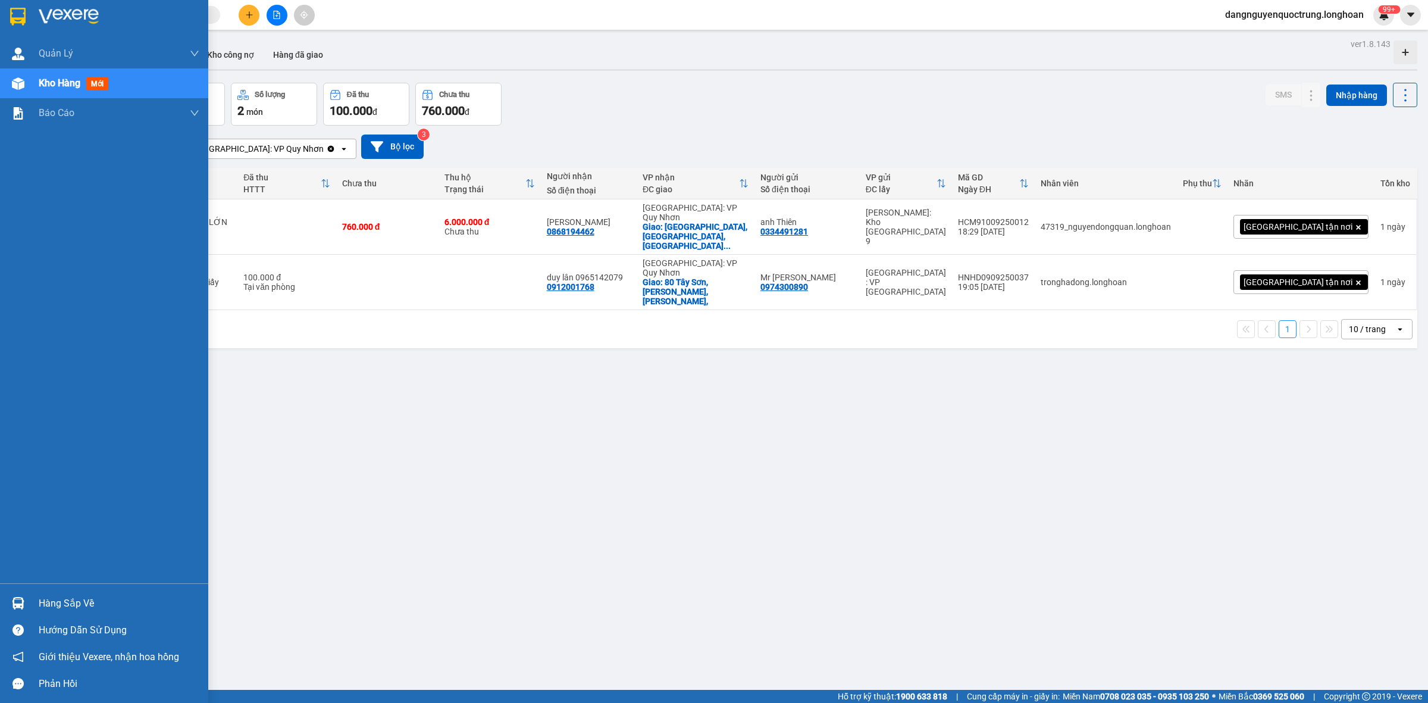
click at [24, 605] on img at bounding box center [18, 603] width 12 height 12
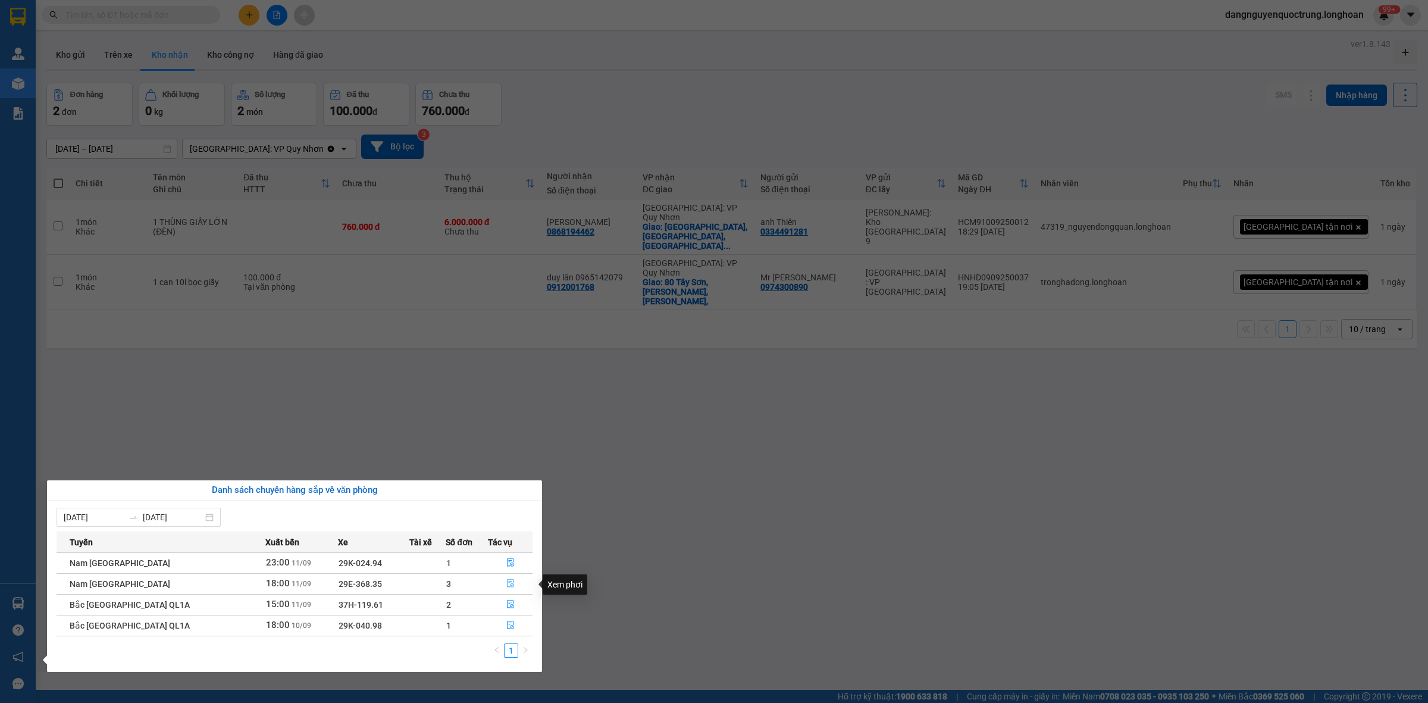
click at [507, 589] on span "file-done" at bounding box center [511, 584] width 8 height 10
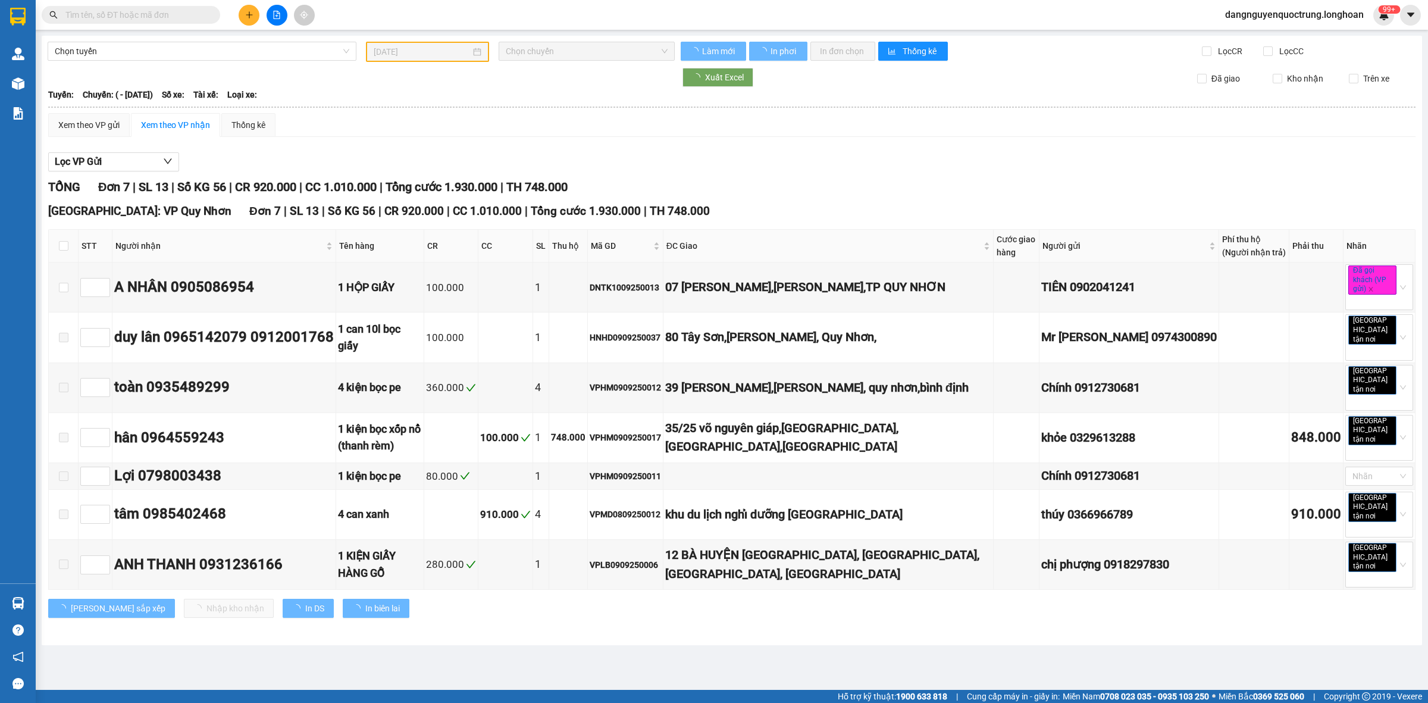
type input "[DATE]"
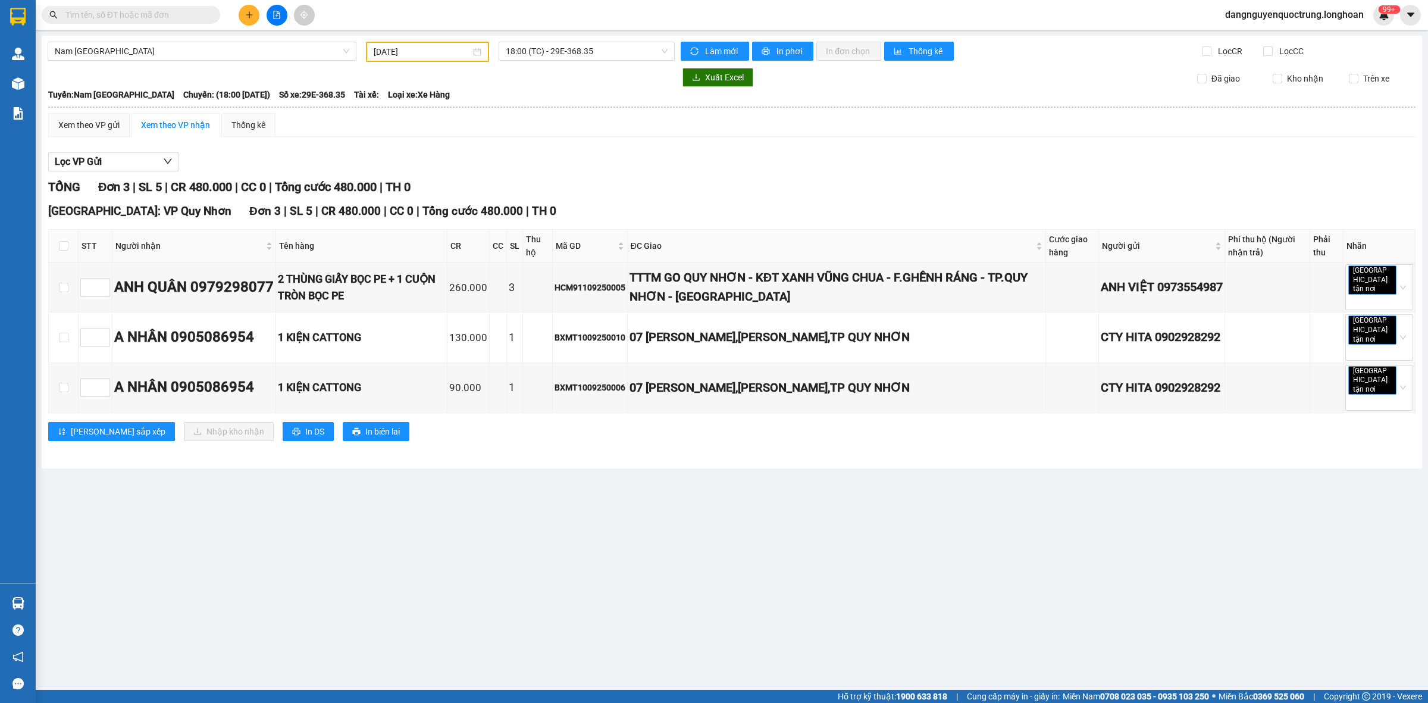
click at [842, 558] on main "Nam [GEOGRAPHIC_DATA] [DATE] 18:00 (TC) - 29E-368.35 Làm mới In phơi In đơn chọ…" at bounding box center [714, 345] width 1428 height 690
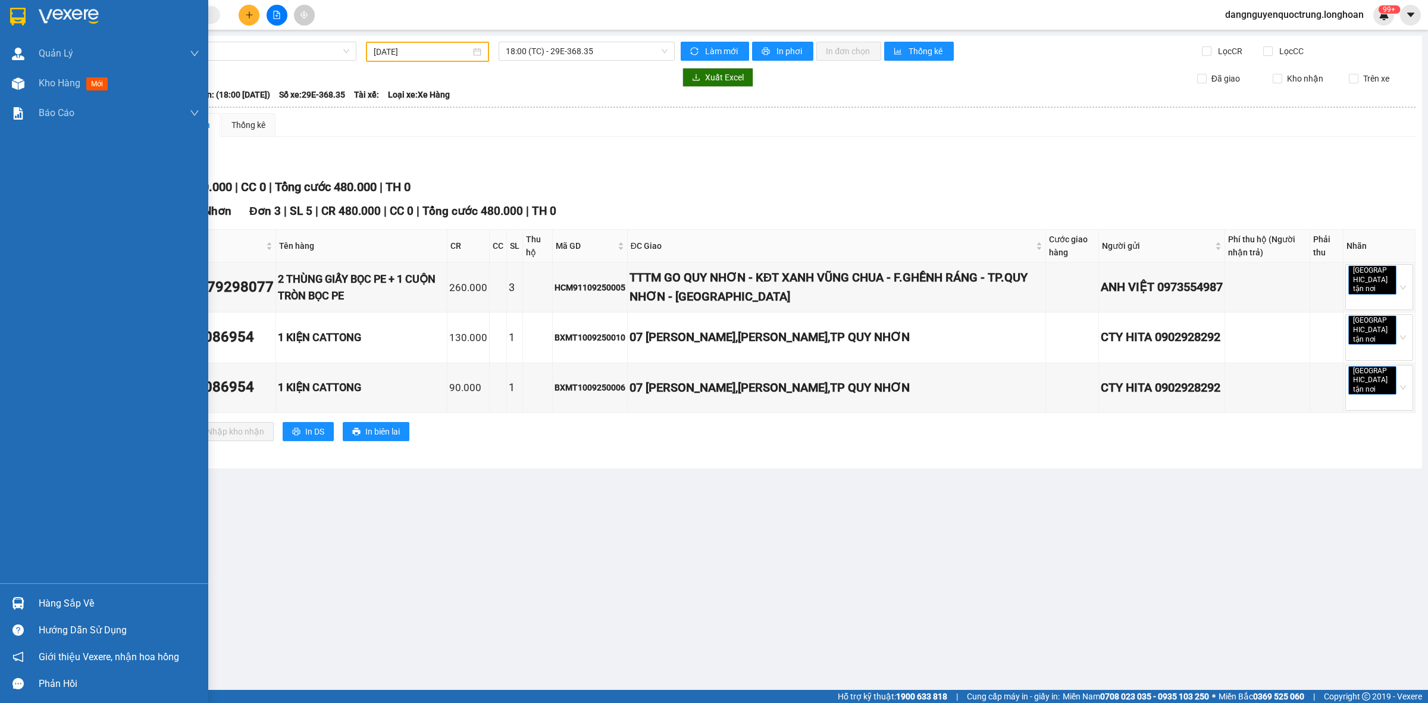
click at [5, 4] on div at bounding box center [104, 19] width 208 height 39
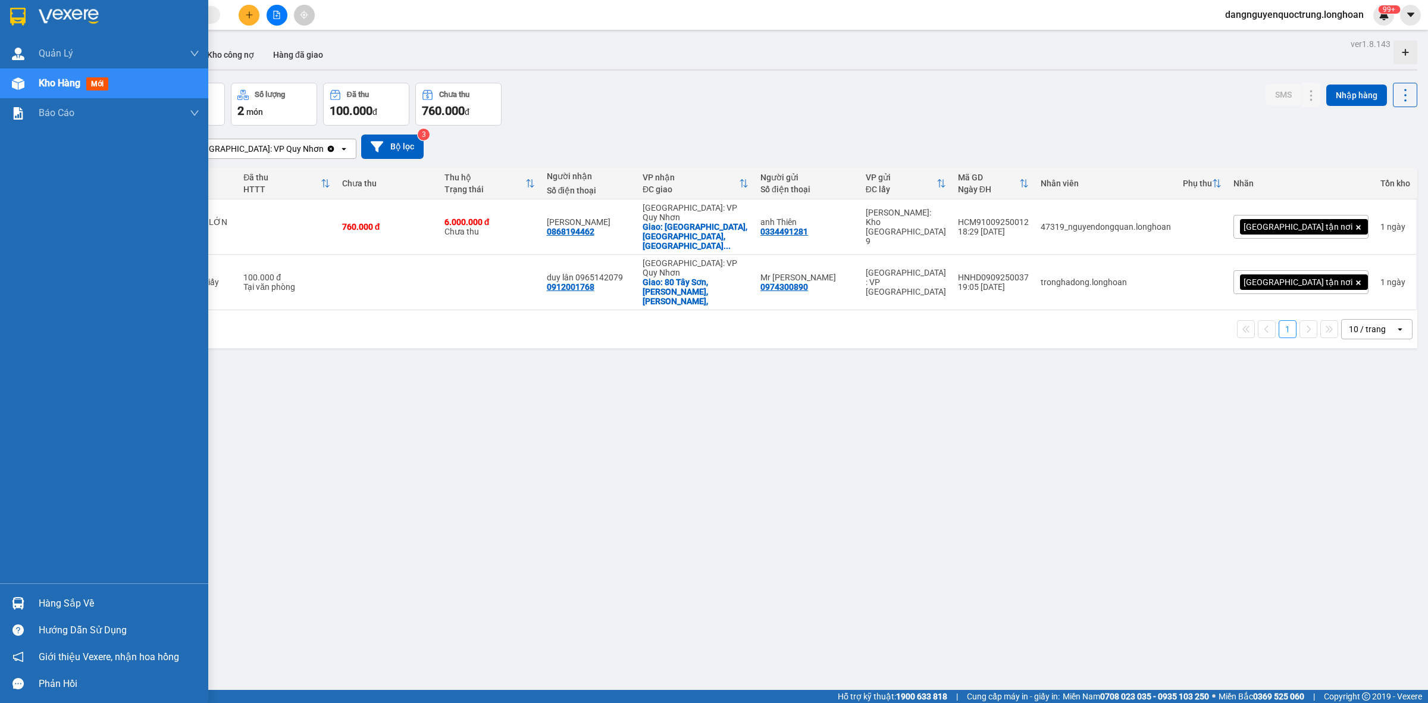
click at [20, 603] on img at bounding box center [18, 603] width 12 height 12
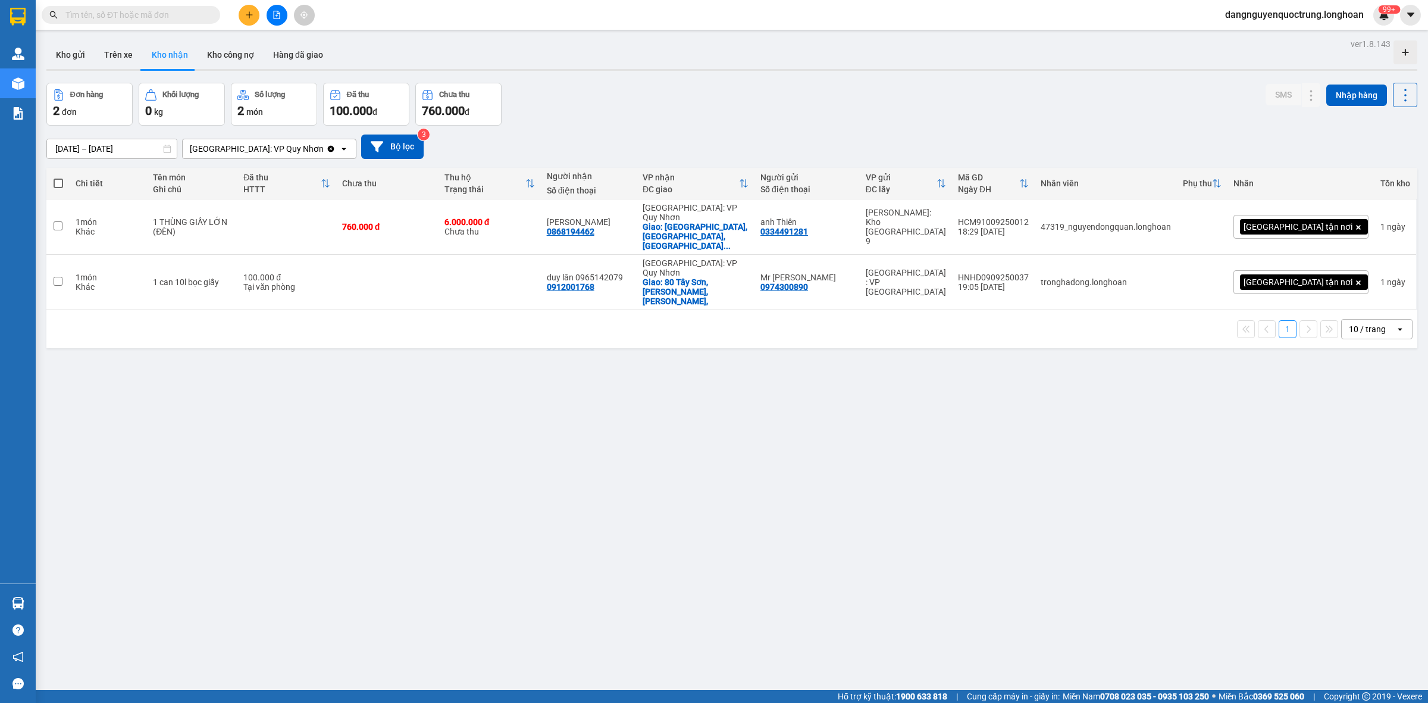
click at [768, 458] on section "Kết quả tìm kiếm ( 0 ) Bộ lọc No Data dangnguyenquoctrung.longhoan 99+ [PERSON_…" at bounding box center [714, 351] width 1428 height 703
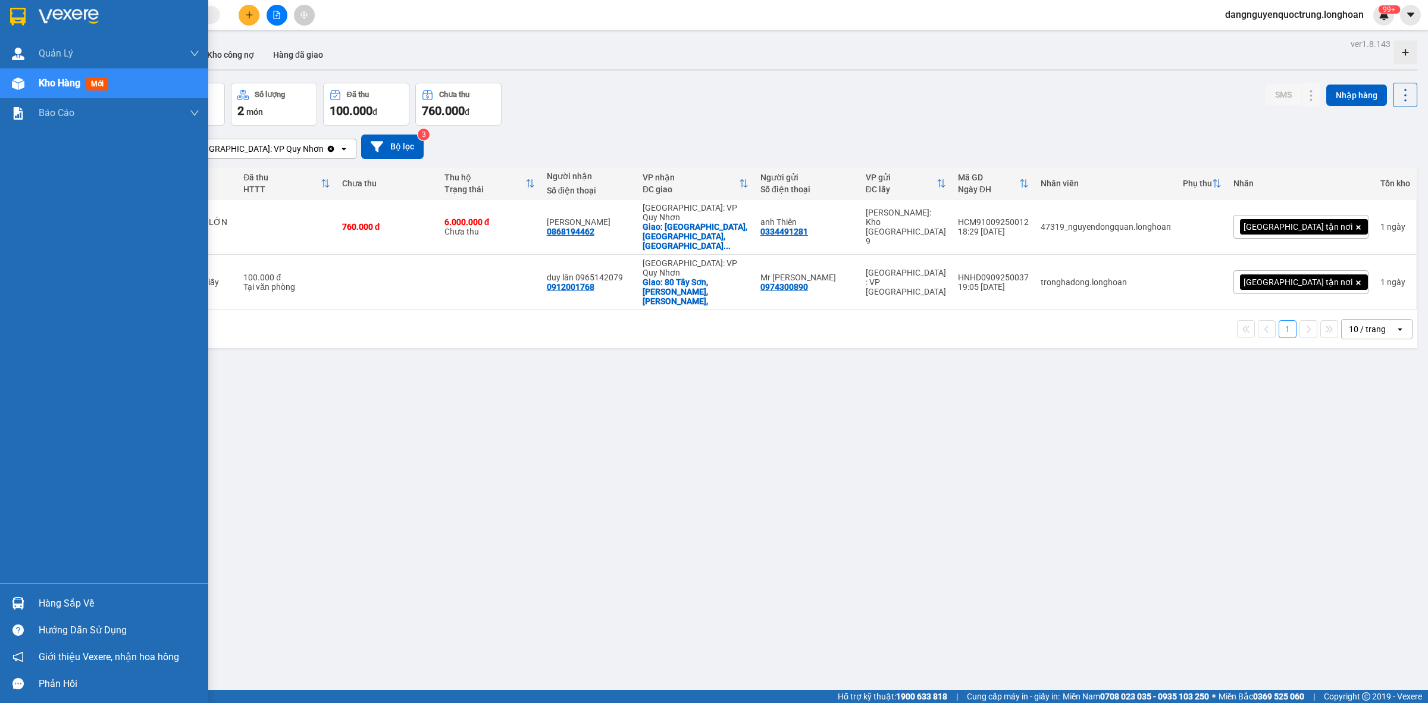
click at [12, 17] on img at bounding box center [17, 17] width 15 height 18
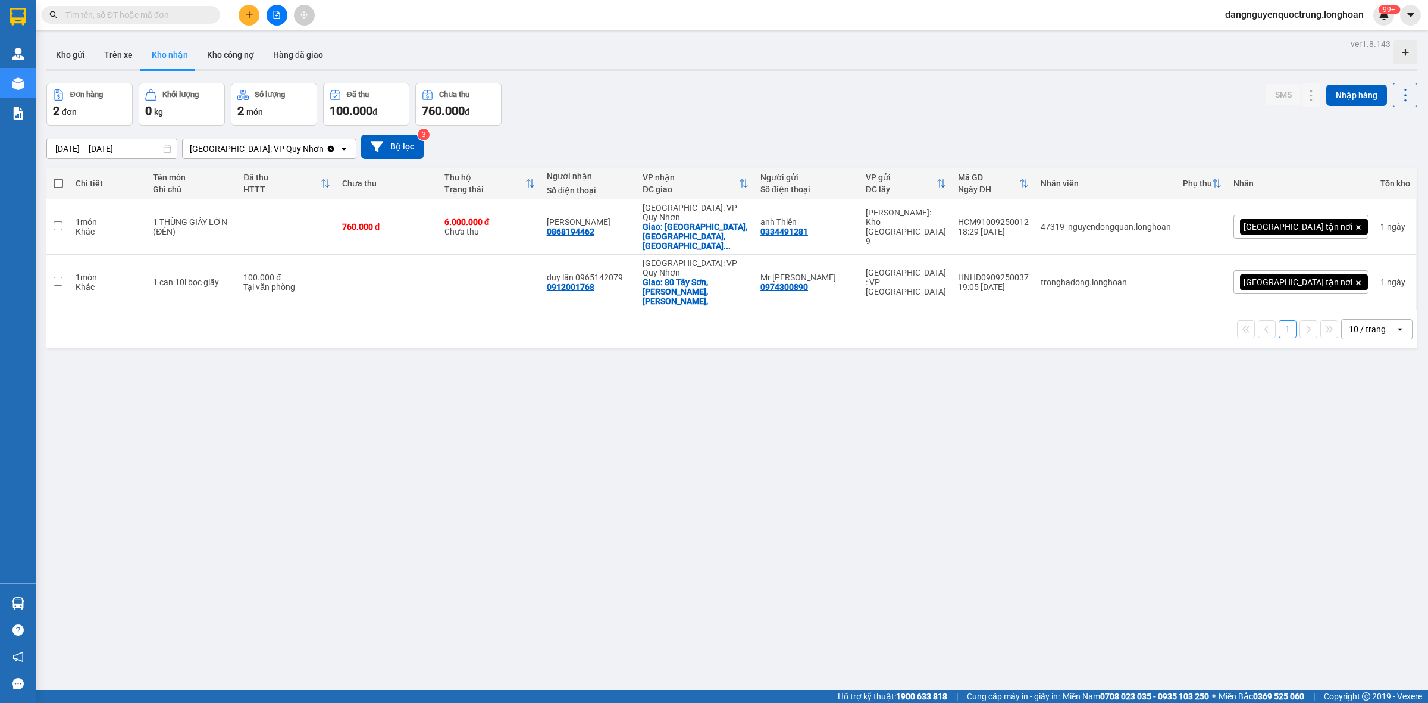
click at [914, 469] on div "ver 1.8.143 Kho gửi Trên xe Kho nhận Kho công nợ Hàng đã giao Đơn hàng 2 đơn Kh…" at bounding box center [732, 387] width 1381 height 703
click at [527, 430] on div "ver 1.8.143 Kho gửi Trên xe Kho nhận Kho công nợ Hàng đã giao Đơn hàng 2 đơn Kh…" at bounding box center [732, 387] width 1381 height 703
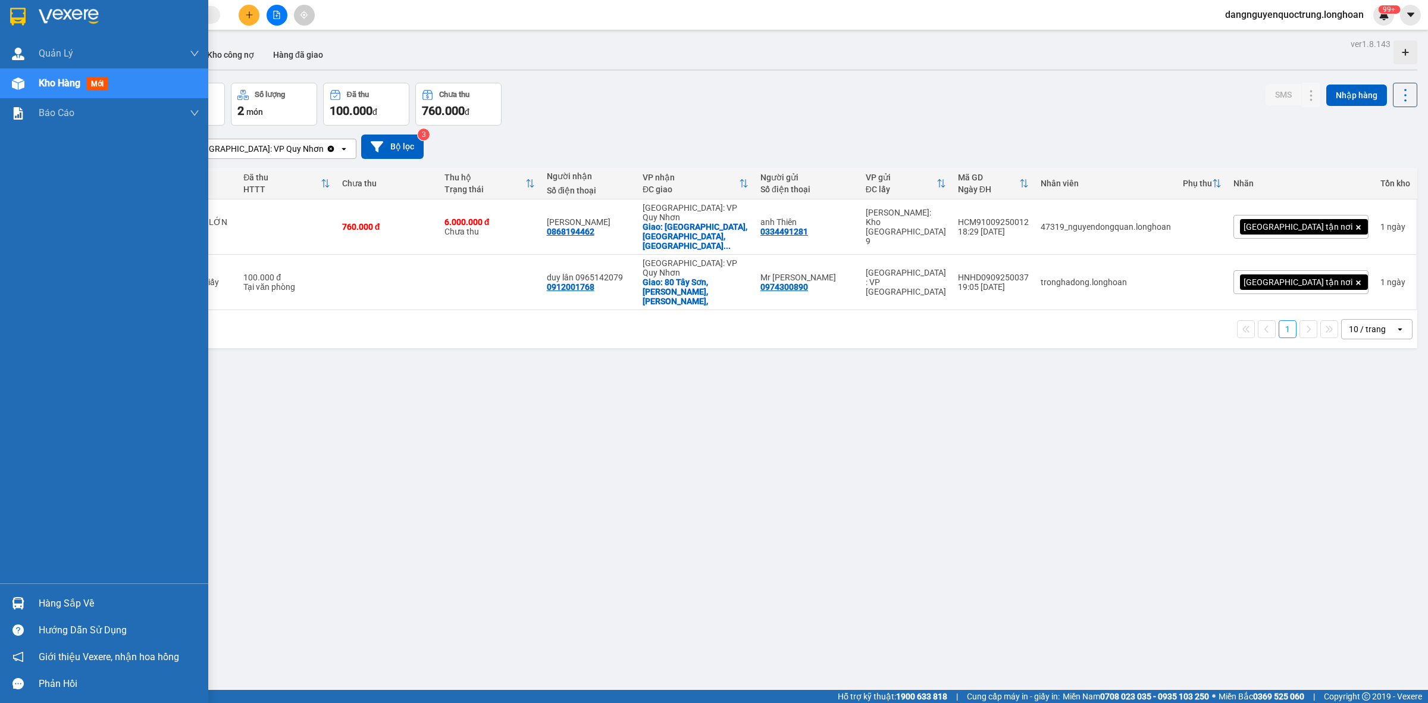
click at [21, 12] on img at bounding box center [17, 17] width 15 height 18
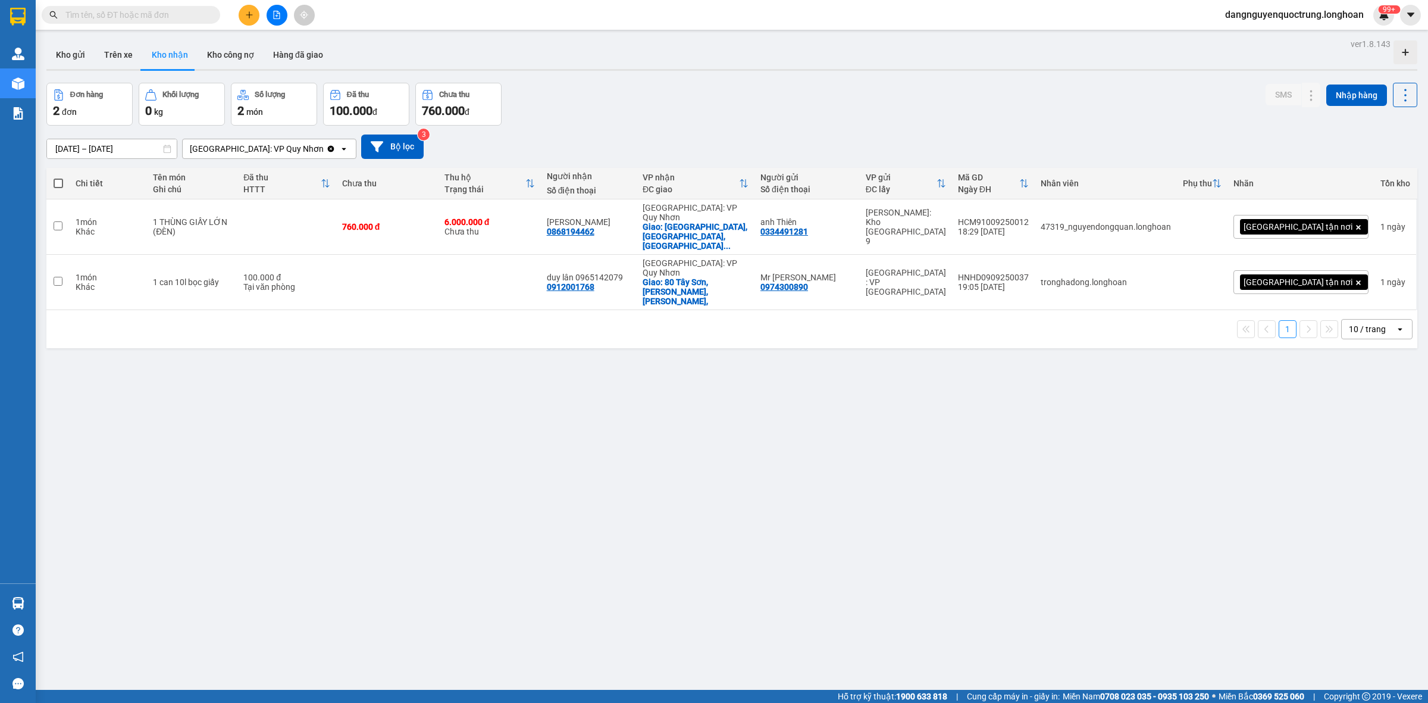
click at [70, 70] on div at bounding box center [731, 70] width 1371 height 2
click at [70, 64] on button "Kho gửi" at bounding box center [70, 54] width 48 height 29
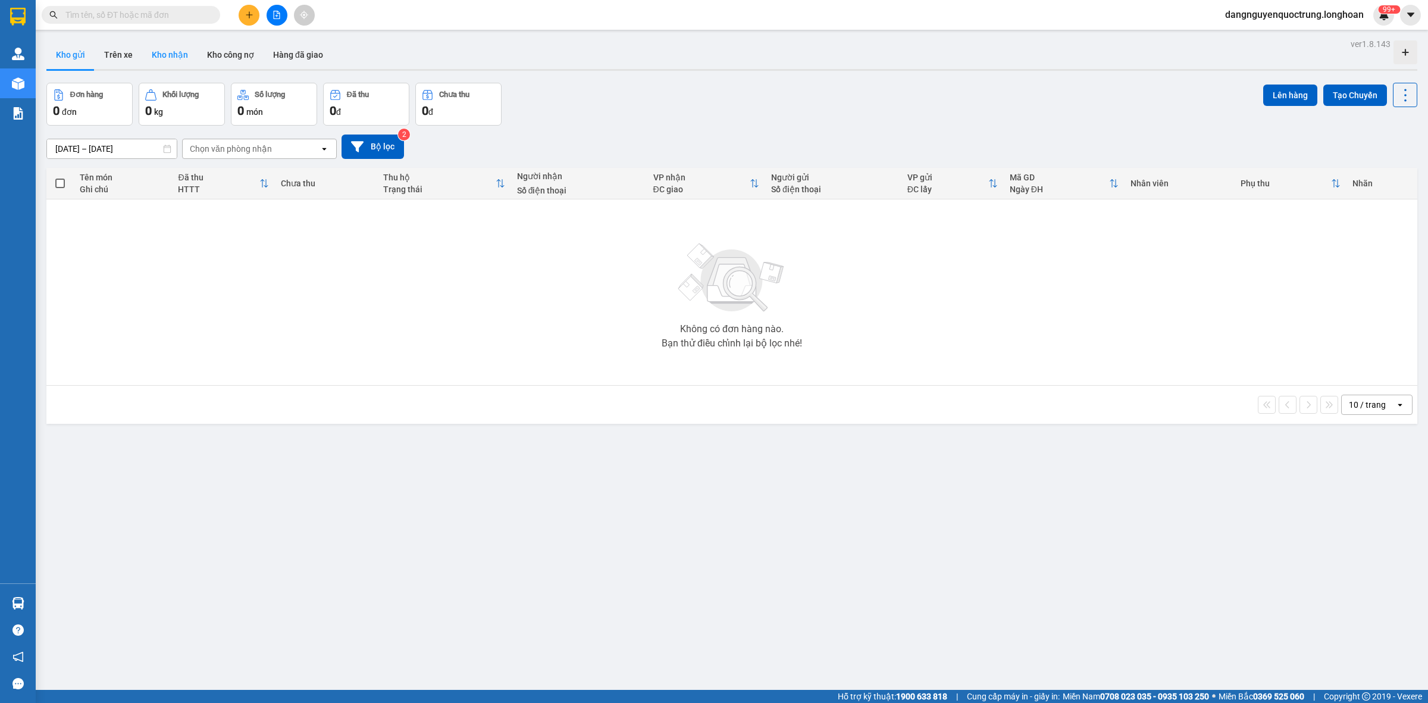
click at [159, 58] on button "Kho nhận" at bounding box center [169, 54] width 55 height 29
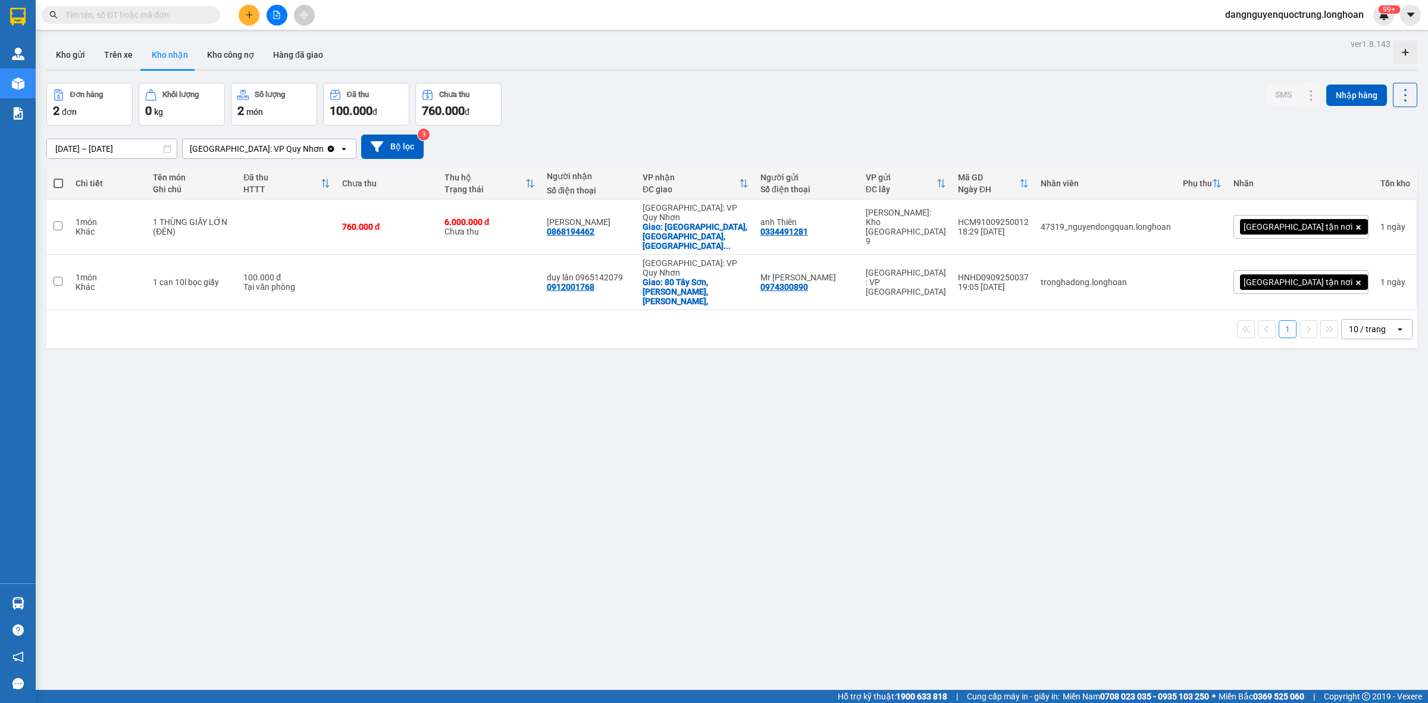
click at [142, 40] on button "Kho nhận" at bounding box center [169, 54] width 55 height 29
